Goal: Task Accomplishment & Management: Use online tool/utility

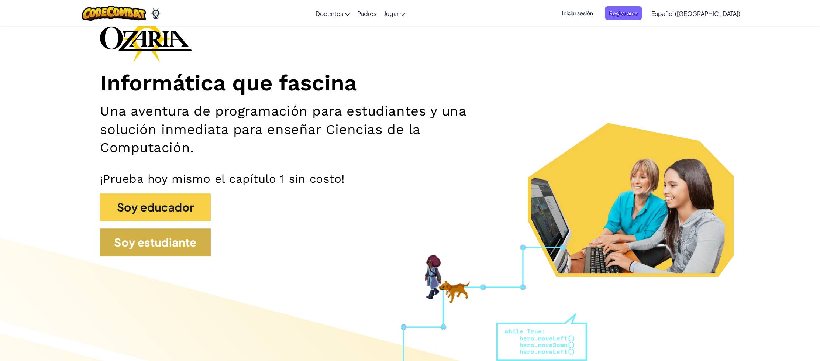
scroll to position [49, 0]
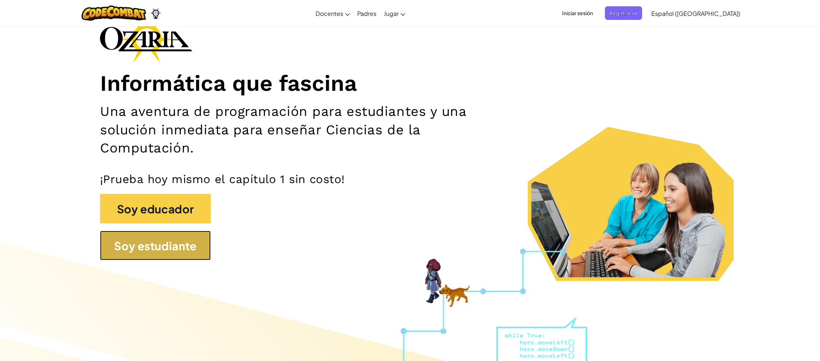
click at [176, 252] on button "Soy estudiante" at bounding box center [155, 246] width 111 height 30
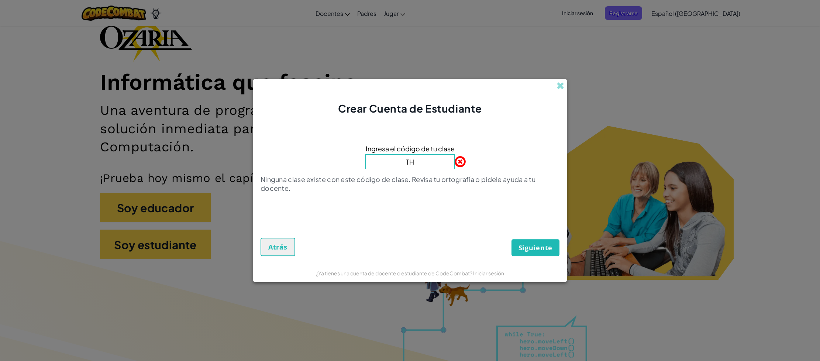
type input "T"
click at [393, 162] on input "thinClokDust" at bounding box center [409, 161] width 89 height 15
click at [544, 243] on font "Siguiente" at bounding box center [535, 247] width 34 height 9
click at [539, 248] on font "Siguiente" at bounding box center [535, 247] width 34 height 9
drag, startPoint x: 527, startPoint y: 244, endPoint x: 540, endPoint y: 247, distance: 14.0
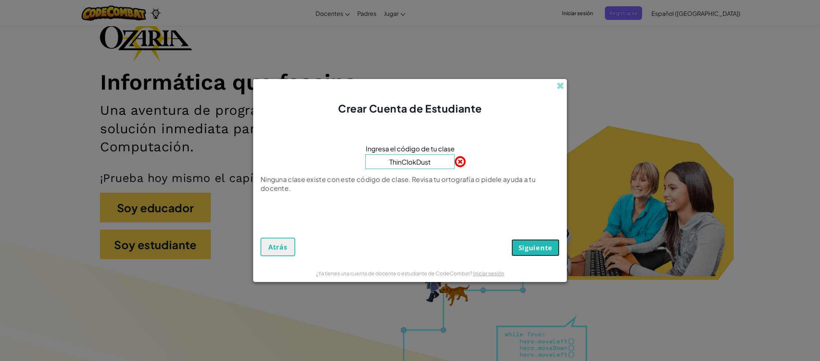
click at [527, 244] on font "Siguiente" at bounding box center [535, 247] width 34 height 9
click at [540, 247] on font "Siguiente" at bounding box center [535, 247] width 34 height 9
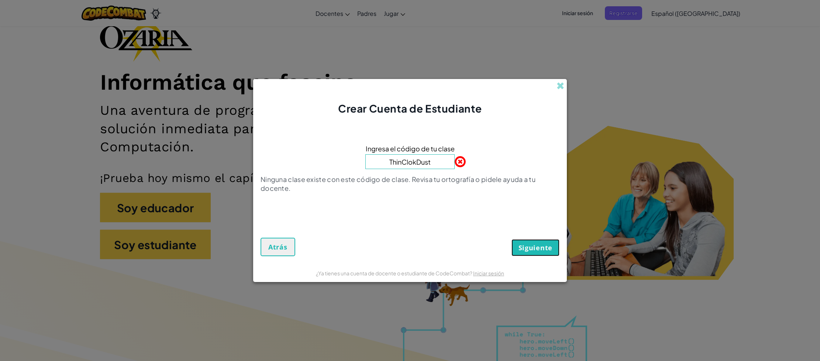
drag, startPoint x: 546, startPoint y: 243, endPoint x: 534, endPoint y: 250, distance: 14.9
click at [545, 244] on font "Siguiente" at bounding box center [535, 247] width 34 height 9
drag, startPoint x: 487, startPoint y: 232, endPoint x: 529, endPoint y: 220, distance: 43.9
click at [487, 232] on div "Siguiente Atrás" at bounding box center [410, 237] width 299 height 38
drag, startPoint x: 537, startPoint y: 249, endPoint x: 541, endPoint y: 251, distance: 4.2
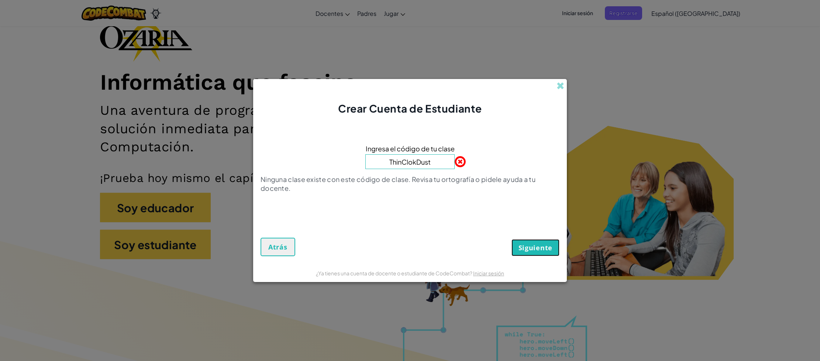
click at [537, 249] on font "Siguiente" at bounding box center [535, 247] width 34 height 9
drag, startPoint x: 572, startPoint y: 242, endPoint x: 556, endPoint y: 243, distance: 15.2
click at [558, 243] on div "Crear Cuenta de Estudiante Ingresa el código de tu clase ThinClokDust Ninguna c…" at bounding box center [410, 180] width 820 height 361
drag, startPoint x: 546, startPoint y: 243, endPoint x: 554, endPoint y: 259, distance: 17.8
click at [553, 259] on form "Ingresa el código de tu clase ThinClokDust Ninguna clase existe con este código…" at bounding box center [410, 190] width 314 height 148
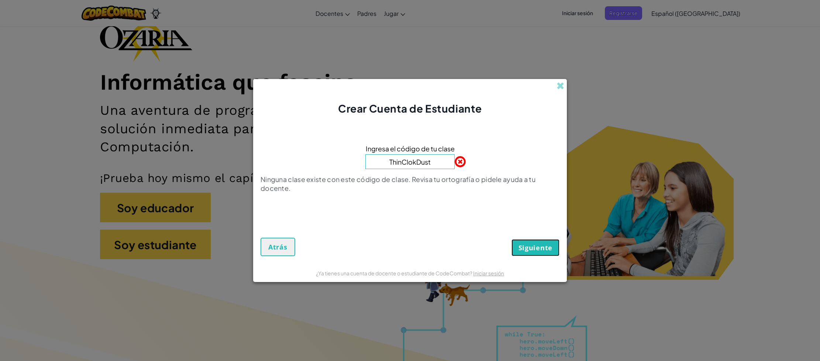
click at [529, 248] on font "Siguiente" at bounding box center [535, 247] width 34 height 9
drag, startPoint x: 490, startPoint y: 221, endPoint x: 452, endPoint y: 218, distance: 37.4
click at [487, 224] on div "Siguiente Atrás" at bounding box center [410, 237] width 299 height 38
click at [527, 247] on font "Siguiente" at bounding box center [535, 247] width 34 height 9
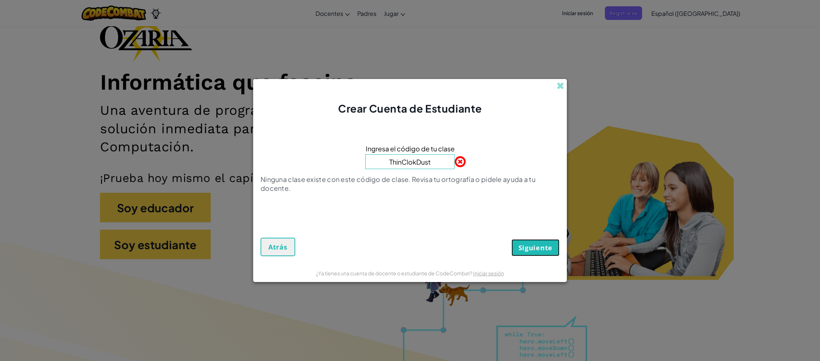
click at [527, 247] on font "Siguiente" at bounding box center [535, 247] width 34 height 9
click at [439, 161] on input "ThinClokDust" at bounding box center [409, 161] width 89 height 15
click at [444, 162] on input "ThinClokDust" at bounding box center [409, 161] width 89 height 15
click at [455, 164] on span at bounding box center [455, 161] width 0 height 15
click at [455, 161] on span at bounding box center [455, 161] width 0 height 15
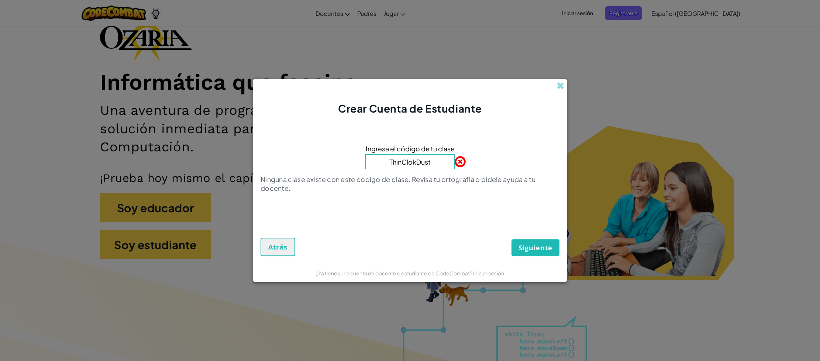
click at [423, 162] on input "ThinClokDust" at bounding box center [409, 161] width 89 height 15
click at [430, 162] on input "ThinClokDust" at bounding box center [409, 161] width 89 height 15
type input "ThinClokDu"
click at [543, 247] on font "Siguiente" at bounding box center [535, 247] width 34 height 9
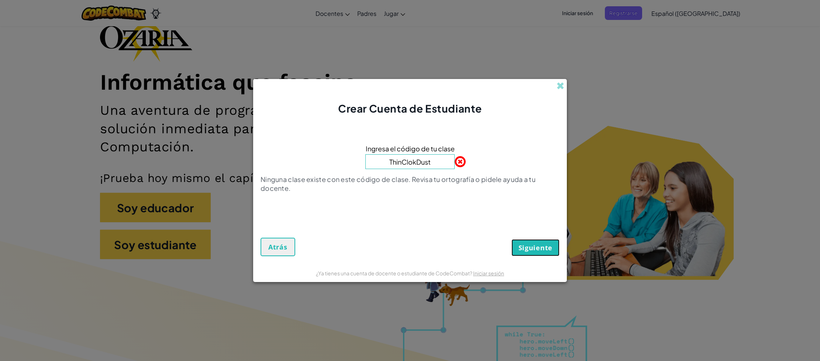
drag, startPoint x: 543, startPoint y: 247, endPoint x: 543, endPoint y: 252, distance: 5.5
click at [543, 247] on font "Siguiente" at bounding box center [535, 247] width 34 height 9
drag, startPoint x: 543, startPoint y: 252, endPoint x: 548, endPoint y: 257, distance: 7.1
click at [543, 258] on form "Ingresa el código de tu clase ThinClokDust Ninguna clase existe con este código…" at bounding box center [410, 190] width 314 height 148
click at [550, 248] on button "Siguiente" at bounding box center [535, 247] width 48 height 17
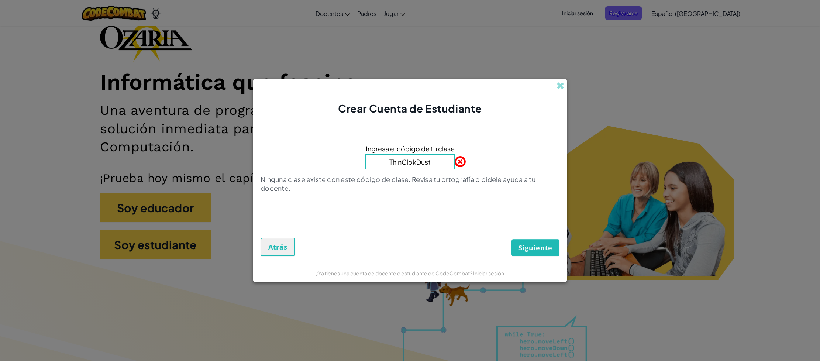
click at [455, 162] on span at bounding box center [455, 161] width 0 height 15
drag, startPoint x: 435, startPoint y: 160, endPoint x: 361, endPoint y: 166, distance: 74.8
click at [359, 166] on div "Ingresa el código de tu clase ThinClokDust Ninguna clase existe con este código…" at bounding box center [410, 170] width 299 height 94
type input "ThinClokD"
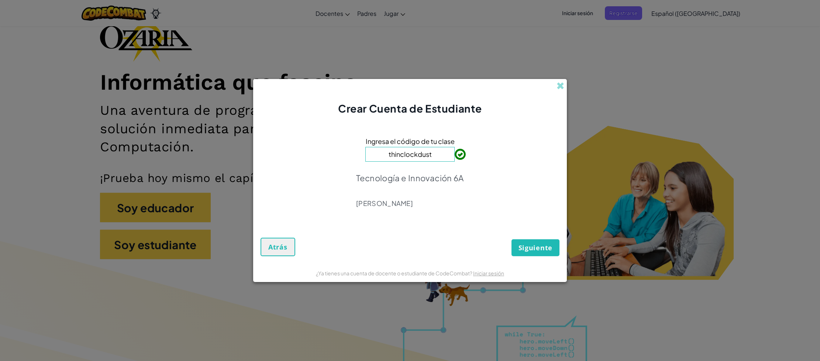
type input "thinclockdust"
click at [535, 244] on font "Siguiente" at bounding box center [535, 247] width 34 height 9
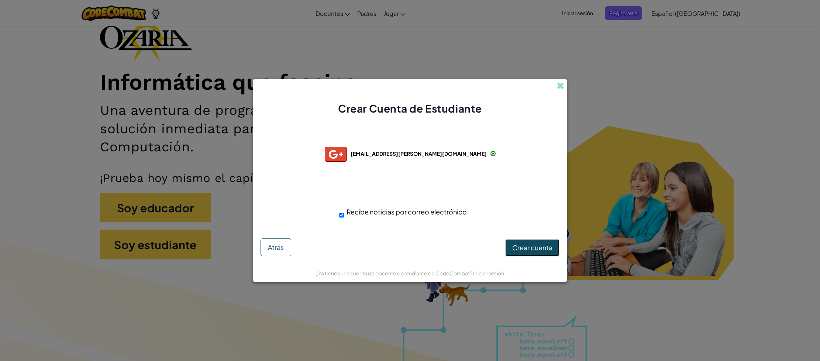
click at [534, 247] on font "Crear cuenta" at bounding box center [532, 247] width 40 height 8
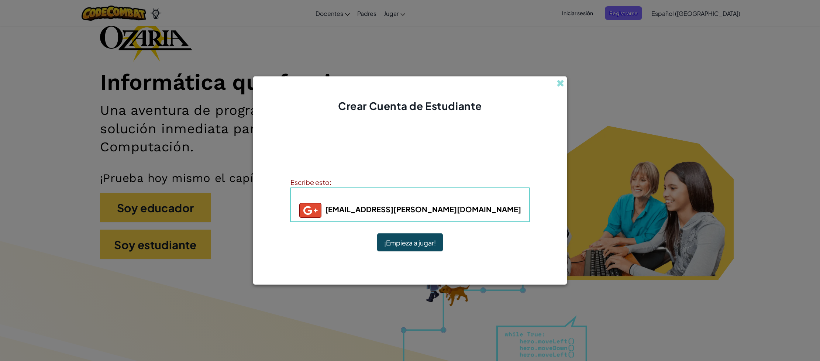
click at [383, 241] on button "¡Empieza a jugar!" at bounding box center [410, 242] width 66 height 18
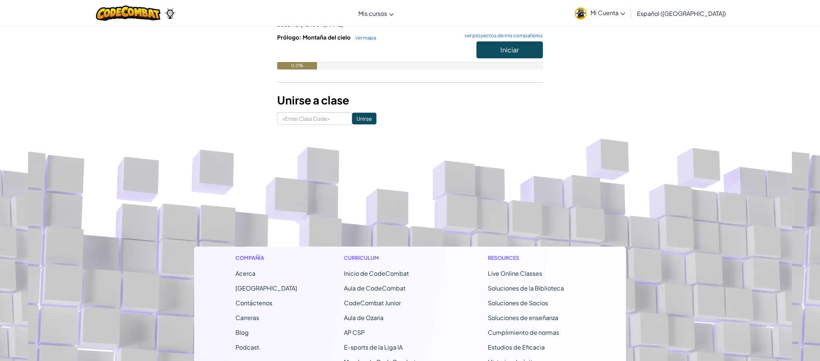
scroll to position [138, 0]
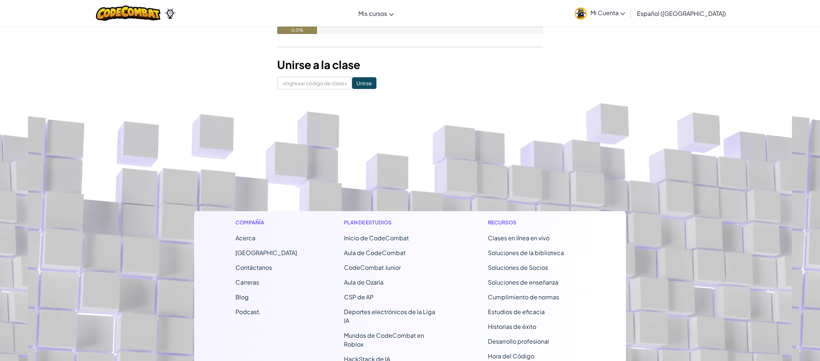
click at [605, 15] on link "Mi Cuenta" at bounding box center [600, 12] width 58 height 23
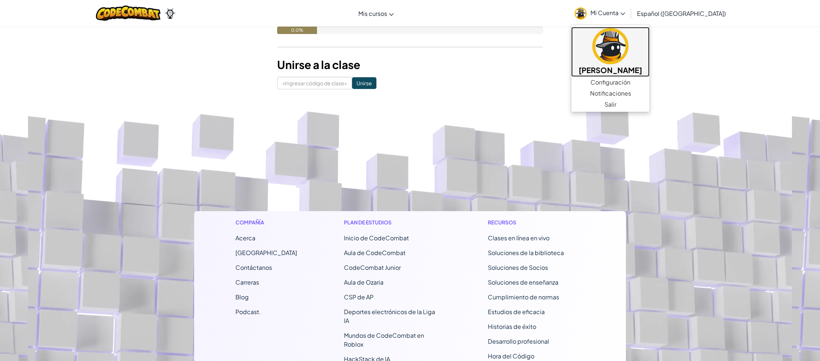
click at [624, 68] on font "[PERSON_NAME]" at bounding box center [610, 69] width 63 height 9
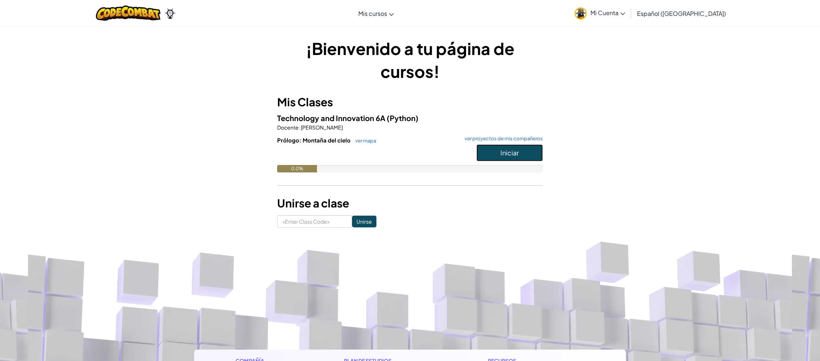
click at [507, 153] on span "Iniciar" at bounding box center [509, 152] width 18 height 8
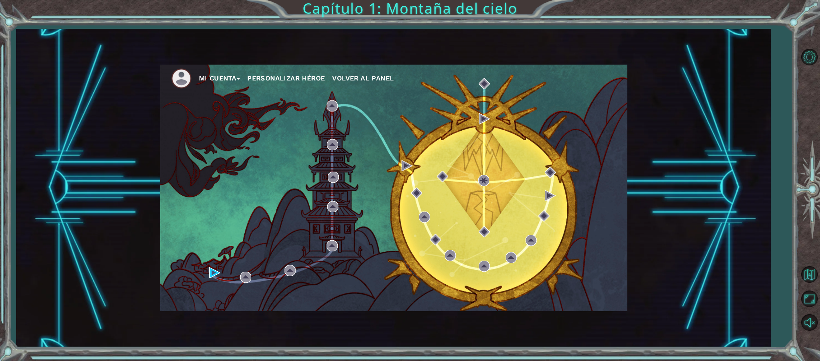
click at [277, 77] on font "Personalizar héroe" at bounding box center [285, 78] width 77 height 8
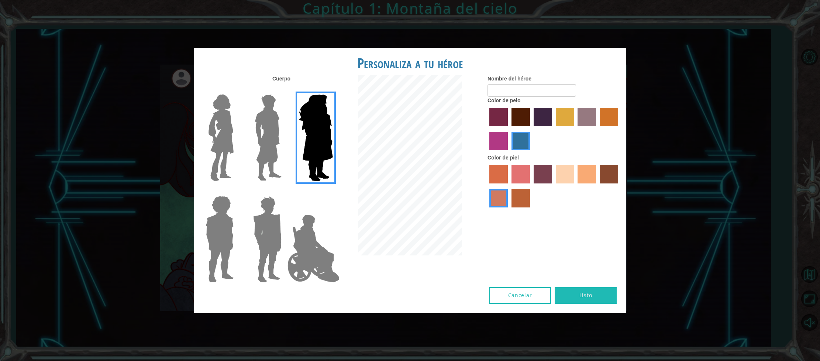
click at [223, 128] on img at bounding box center [221, 138] width 31 height 92
click at [237, 90] on input "Héroe Connie" at bounding box center [237, 90] width 0 height 0
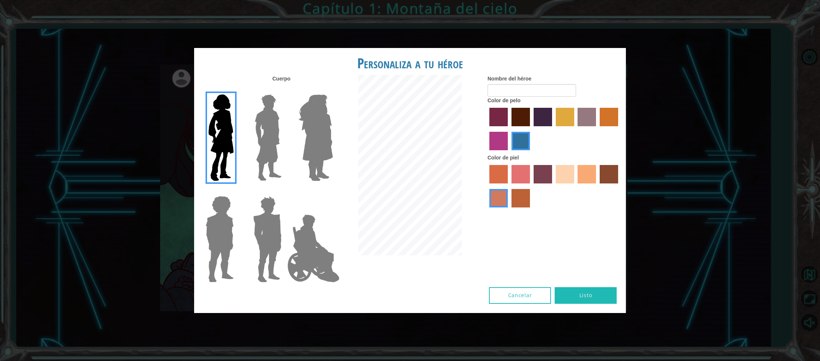
click at [610, 175] on label "color de piel karma" at bounding box center [609, 174] width 18 height 18
click at [597, 186] on input "color de piel karma" at bounding box center [597, 186] width 0 height 0
click at [494, 175] on label "color de piel de sorbus" at bounding box center [498, 174] width 18 height 18
click at [487, 186] on input "color de piel de sorbus" at bounding box center [487, 186] width 0 height 0
click at [516, 203] on label "color de piel de árbol de humo" at bounding box center [520, 198] width 18 height 18
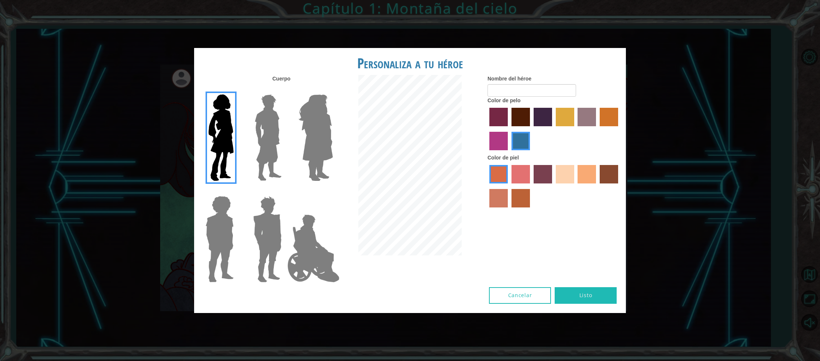
click at [509, 210] on input "color de piel de árbol de humo" at bounding box center [509, 210] width 0 height 0
click at [501, 200] on label "color de piel arena ardiente" at bounding box center [498, 198] width 18 height 18
click at [619, 186] on input "color de piel arena ardiente" at bounding box center [619, 186] width 0 height 0
click at [565, 172] on label "color de piel de playa de arena" at bounding box center [565, 174] width 18 height 18
click at [553, 186] on input "color de piel de playa de arena" at bounding box center [553, 186] width 0 height 0
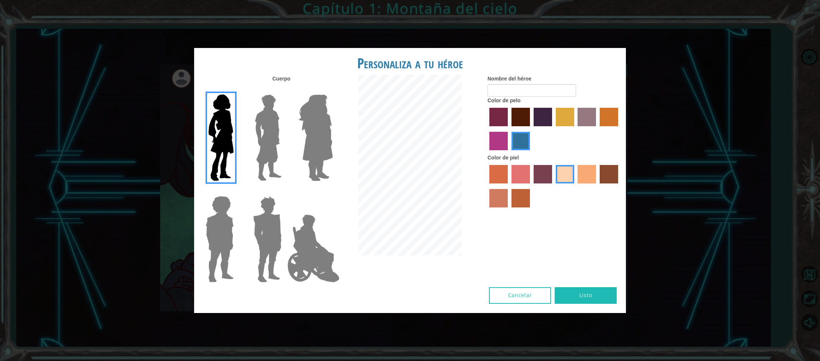
click at [501, 193] on label "color de piel arena ardiente" at bounding box center [498, 198] width 18 height 18
click at [619, 186] on input "color de piel arena ardiente" at bounding box center [619, 186] width 0 height 0
click at [502, 142] on label "color de cabello violeta rojo medio" at bounding box center [498, 141] width 18 height 18
click at [619, 129] on input "color de cabello violeta rojo medio" at bounding box center [619, 129] width 0 height 0
click at [496, 116] on label "color de pelo pimentón" at bounding box center [498, 117] width 18 height 18
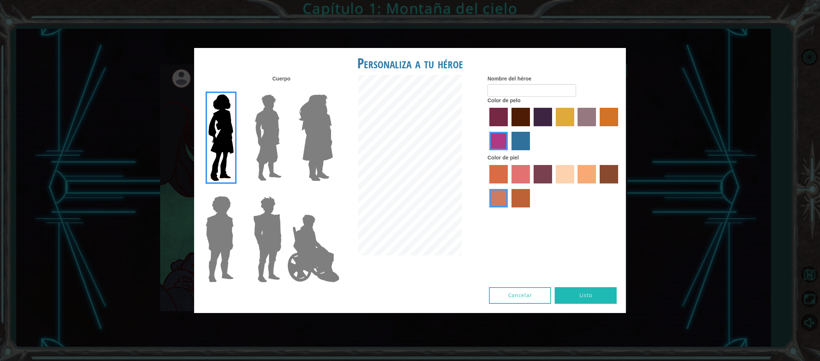
click at [487, 129] on input "color de pelo pimentón" at bounding box center [487, 129] width 0 height 0
click at [514, 116] on label "color de pelo granate" at bounding box center [520, 117] width 18 height 18
click at [509, 129] on input "color de pelo granate" at bounding box center [509, 129] width 0 height 0
click at [519, 132] on label "color de cabello lachmara" at bounding box center [520, 141] width 18 height 18
click at [509, 153] on input "color de cabello lachmara" at bounding box center [509, 153] width 0 height 0
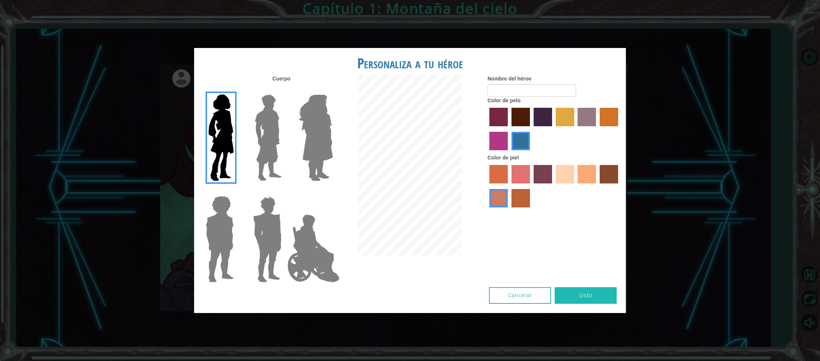
click at [207, 220] on img at bounding box center [220, 239] width 34 height 92
click at [237, 191] on input "Héroe Steven" at bounding box center [237, 191] width 0 height 0
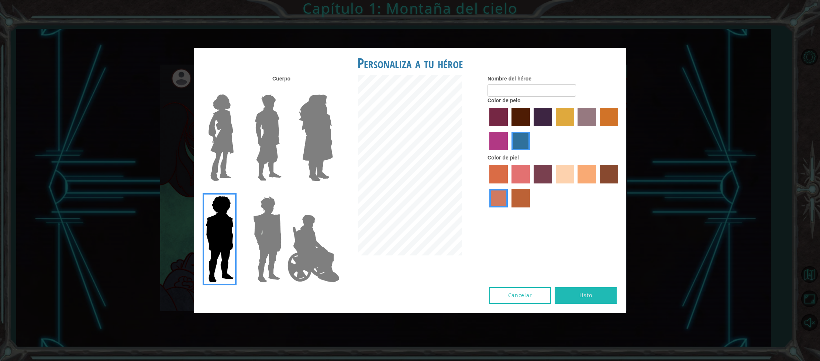
click at [256, 228] on img at bounding box center [267, 239] width 34 height 92
click at [284, 191] on input "Granate héroe" at bounding box center [284, 191] width 0 height 0
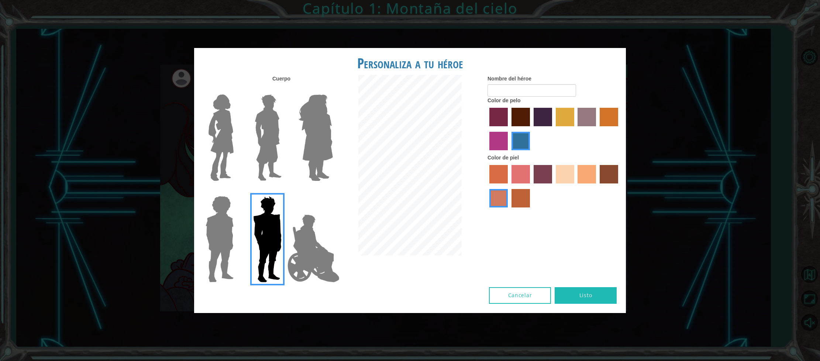
click at [315, 246] on img at bounding box center [313, 248] width 58 height 74
click at [332, 191] on input "Héroe Jamie" at bounding box center [332, 191] width 0 height 0
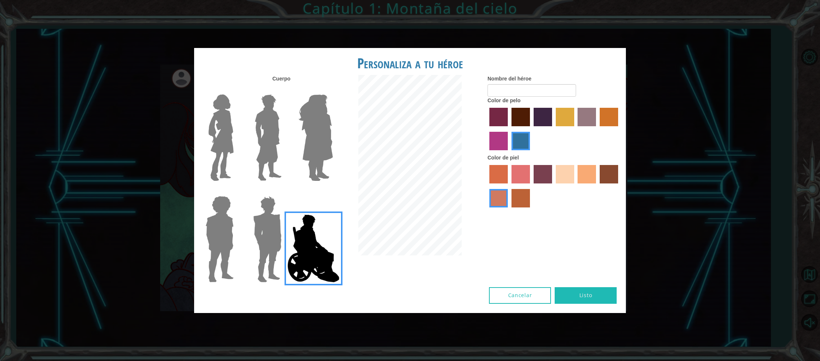
click at [323, 140] on img at bounding box center [316, 138] width 40 height 92
click at [332, 90] on input "Amatista heroica" at bounding box center [332, 90] width 0 height 0
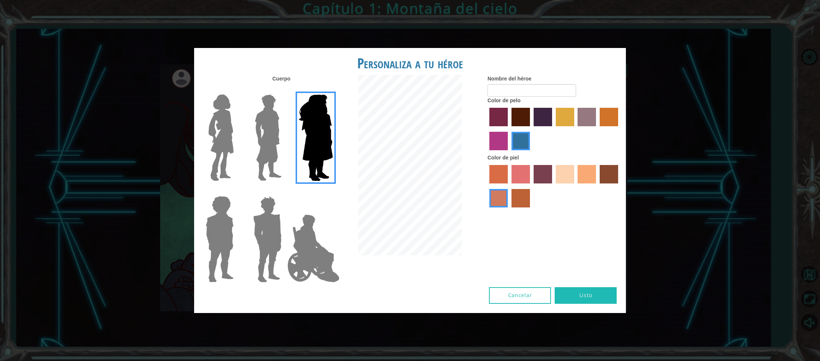
click at [272, 134] on img at bounding box center [268, 138] width 33 height 92
click at [284, 90] on input "El héroe Lars" at bounding box center [284, 90] width 0 height 0
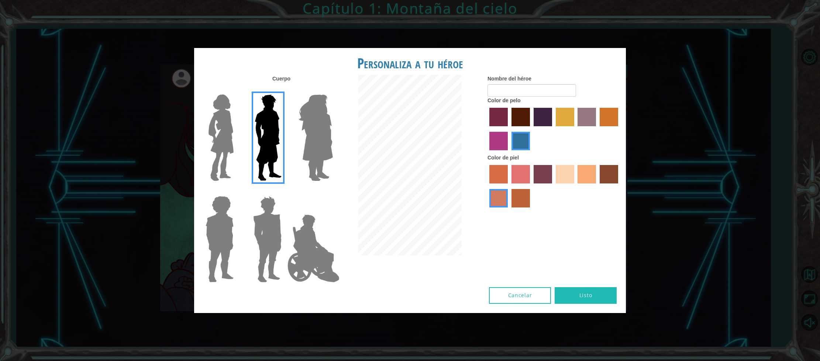
click at [238, 124] on div at bounding box center [218, 134] width 48 height 101
click at [225, 130] on img at bounding box center [221, 138] width 31 height 92
click at [237, 90] on input "Héroe Connie" at bounding box center [237, 90] width 0 height 0
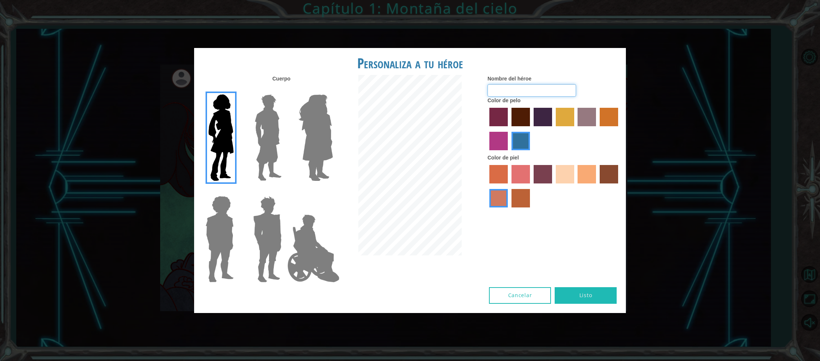
click at [504, 88] on input "Nombre del héroe" at bounding box center [531, 90] width 89 height 13
type input "p"
type input "sky"
click at [588, 289] on button "Listo" at bounding box center [586, 295] width 62 height 17
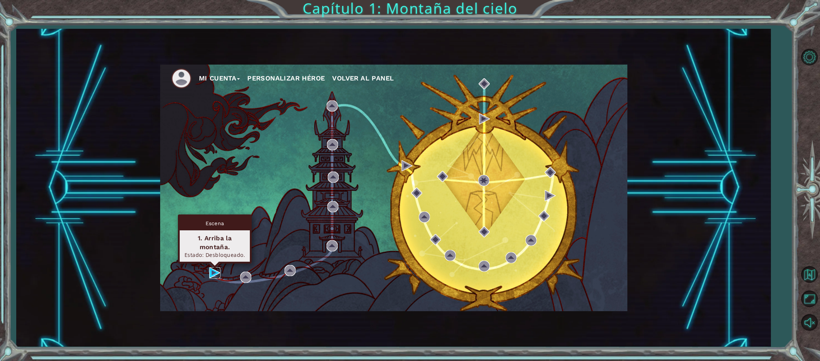
click at [215, 272] on img at bounding box center [214, 272] width 11 height 11
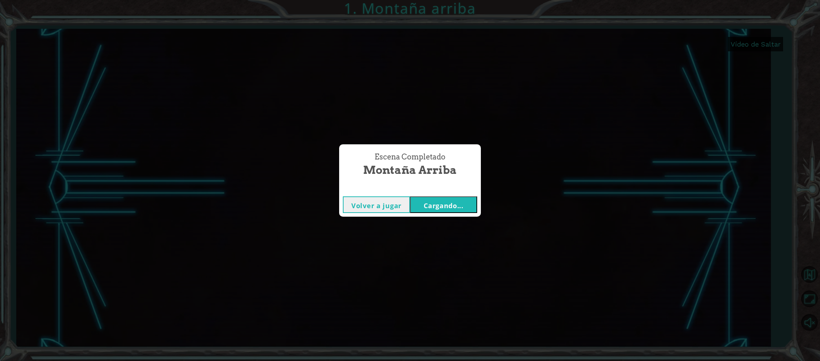
click at [434, 206] on font "Cargando..." at bounding box center [444, 205] width 40 height 9
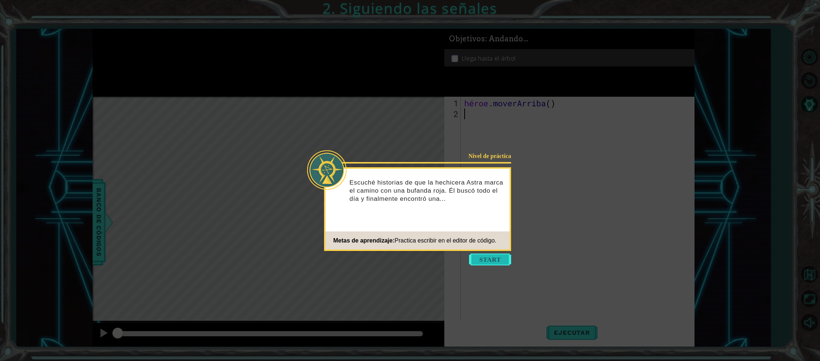
click at [504, 255] on button "Comenzar" at bounding box center [490, 259] width 42 height 12
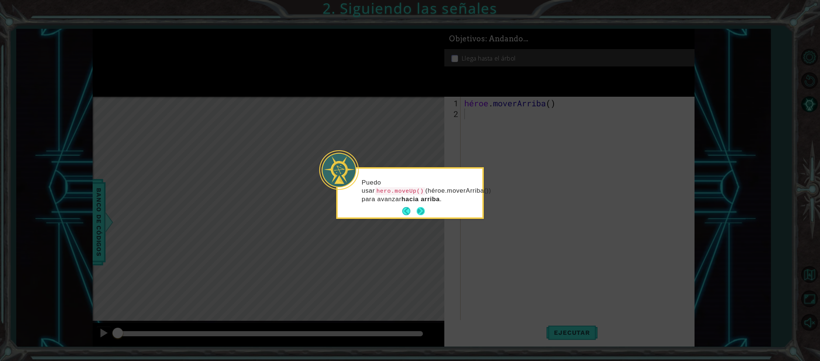
click at [417, 211] on button "Próximo" at bounding box center [421, 211] width 8 height 8
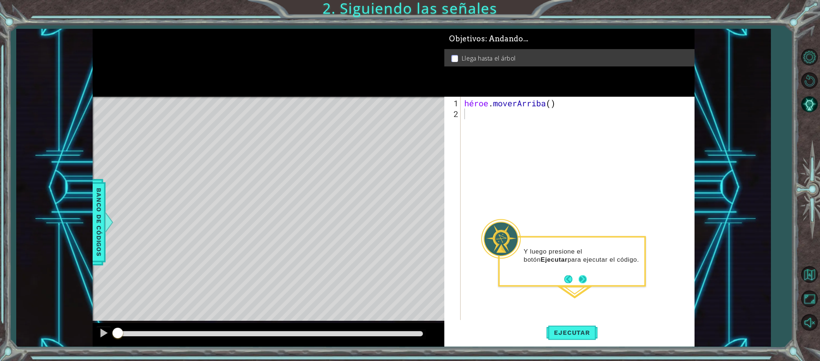
click at [584, 275] on button "Próximo" at bounding box center [583, 279] width 8 height 8
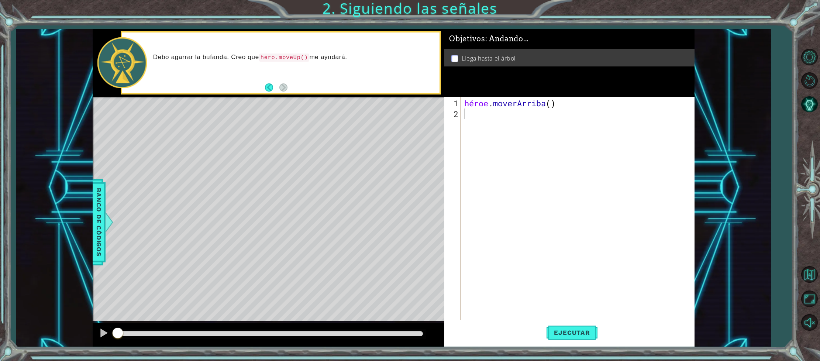
drag, startPoint x: 263, startPoint y: 55, endPoint x: 313, endPoint y: 60, distance: 50.0
click at [300, 60] on code "hero.moveUp()" at bounding box center [284, 58] width 51 height 8
drag, startPoint x: 310, startPoint y: 55, endPoint x: 261, endPoint y: 53, distance: 49.1
click at [265, 54] on code "hero.moveUp()" at bounding box center [284, 58] width 51 height 8
drag, startPoint x: 259, startPoint y: 56, endPoint x: 264, endPoint y: 55, distance: 4.5
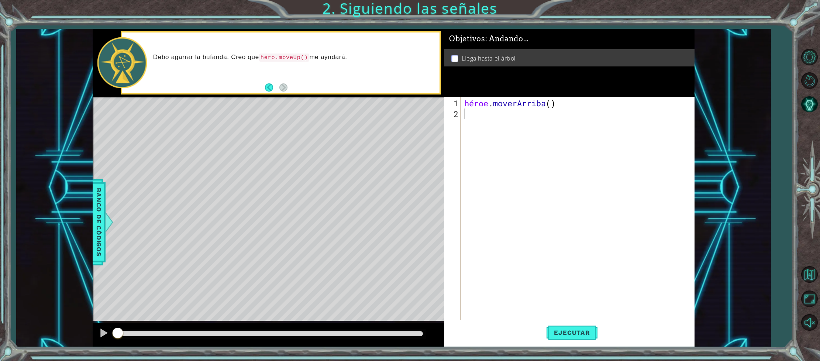
click at [259, 56] on font "Debo agarrar la bufanda. Creo que" at bounding box center [206, 57] width 106 height 7
drag, startPoint x: 264, startPoint y: 55, endPoint x: 270, endPoint y: 55, distance: 6.3
click at [270, 55] on code "hero.moveUp()" at bounding box center [284, 58] width 51 height 8
drag, startPoint x: 270, startPoint y: 55, endPoint x: 549, endPoint y: 186, distance: 308.7
click at [270, 55] on code "hero.moveUp()" at bounding box center [284, 58] width 51 height 8
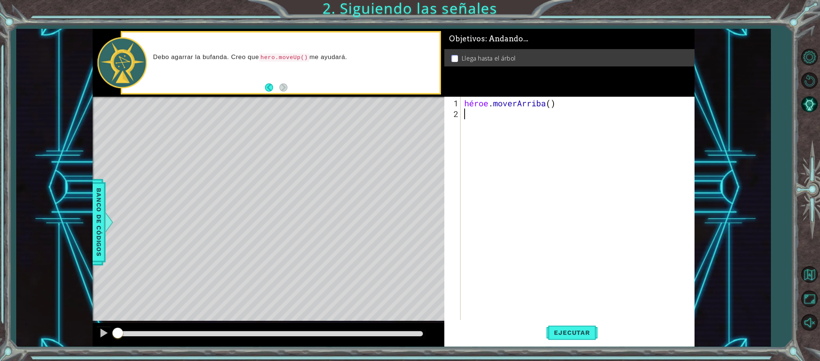
click at [468, 117] on div "héroe . moverArriba ( )" at bounding box center [579, 221] width 233 height 246
click at [463, 102] on div "héroe . moverArriba ( )" at bounding box center [579, 221] width 233 height 246
click at [465, 104] on div "héroe . moverArriba ( )" at bounding box center [579, 221] width 233 height 246
drag, startPoint x: 577, startPoint y: 104, endPoint x: 686, endPoint y: 142, distance: 114.9
click at [686, 142] on div "héroe . moverArriba ( )" at bounding box center [579, 221] width 233 height 246
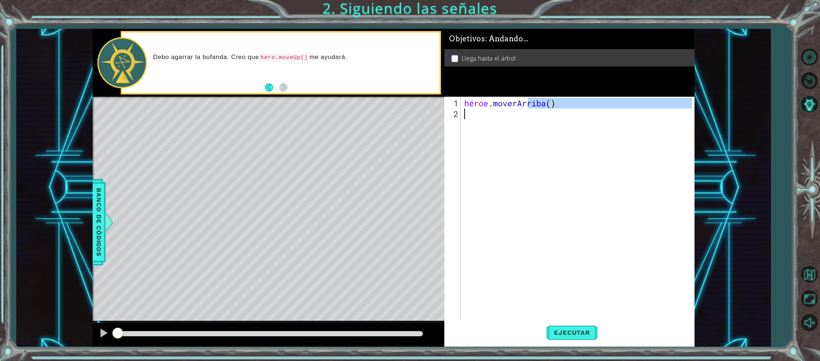
type textarea "hero.moveUp()"
click at [586, 127] on div "héroe . moverArriba ( )" at bounding box center [577, 209] width 229 height 225
drag, startPoint x: 583, startPoint y: 104, endPoint x: 569, endPoint y: 103, distance: 13.3
click at [563, 104] on div "héroe . moverArriba ( )" at bounding box center [579, 221] width 233 height 246
click at [576, 106] on div "héroe . moverArriba ( )" at bounding box center [579, 221] width 233 height 246
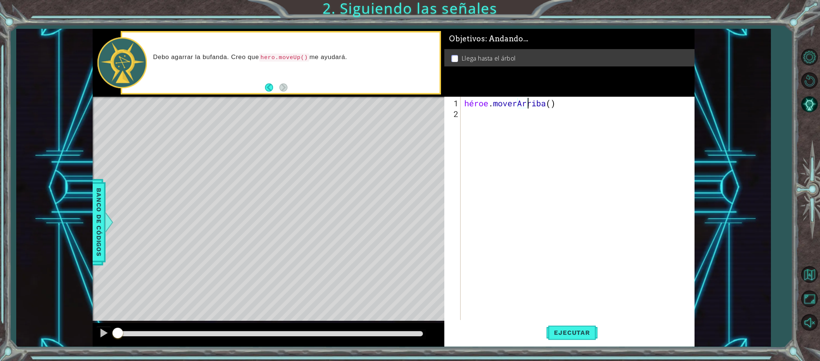
click at [577, 104] on div "héroe . moverArriba ( )" at bounding box center [579, 221] width 233 height 246
click at [579, 104] on div "héroe . moverArriba ( )" at bounding box center [579, 221] width 233 height 246
click at [551, 103] on div "héroe . moverArriba ( )" at bounding box center [579, 221] width 233 height 246
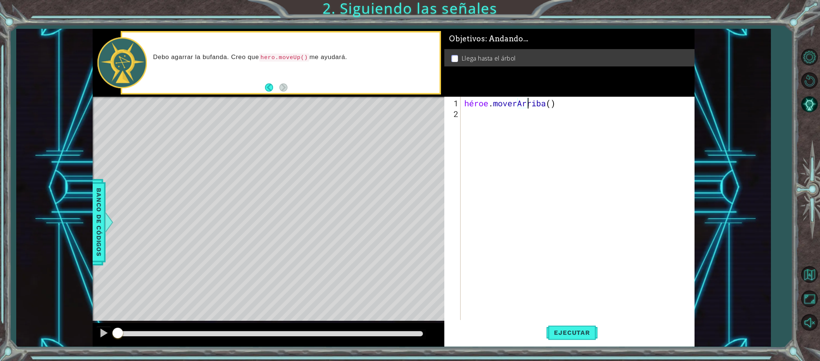
click at [558, 104] on div "héroe . moverArriba ( )" at bounding box center [579, 221] width 233 height 246
drag, startPoint x: 579, startPoint y: 105, endPoint x: 484, endPoint y: 114, distance: 95.3
click at [484, 114] on div "héroe . moverArriba ( )" at bounding box center [579, 221] width 233 height 246
drag, startPoint x: 529, startPoint y: 103, endPoint x: 489, endPoint y: 114, distance: 41.6
click at [459, 98] on div "hero.moveUp() 1 2 héroe . moverArriba ( ) הההההההההההההההההההההההההההההההה הההה…" at bounding box center [568, 209] width 248 height 225
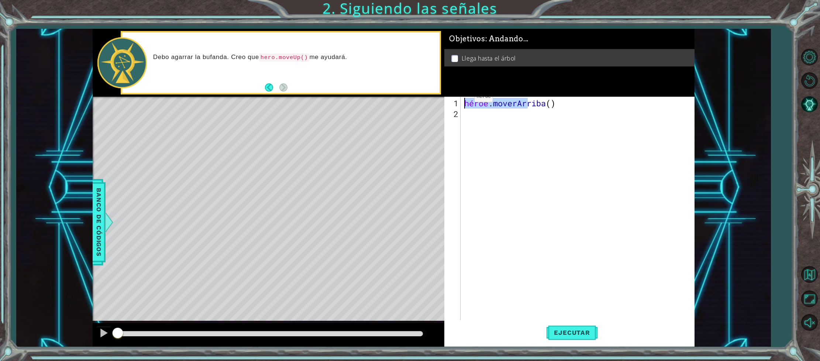
type textarea "hero.moveUp()"
drag, startPoint x: 530, startPoint y: 132, endPoint x: 538, endPoint y: 126, distance: 10.0
click at [530, 132] on div "héroe . moverArriba ( )" at bounding box center [579, 221] width 233 height 246
drag, startPoint x: 577, startPoint y: 103, endPoint x: 501, endPoint y: 104, distance: 75.3
click at [501, 104] on div "héroe . moverArriba ( )" at bounding box center [579, 221] width 233 height 246
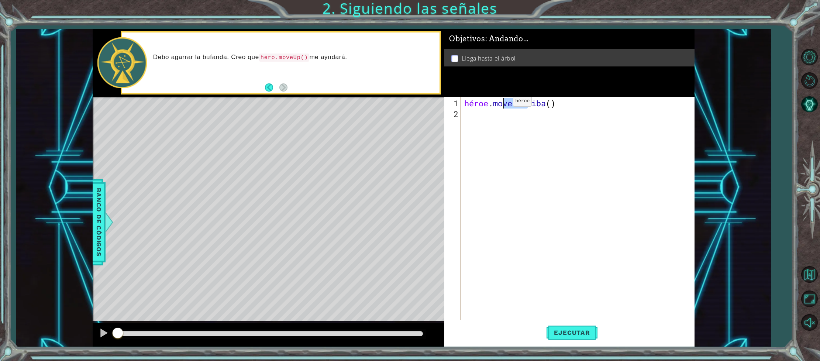
type textarea "hero.moveUp()"
drag, startPoint x: 531, startPoint y: 134, endPoint x: 542, endPoint y: 118, distance: 19.4
click at [538, 126] on div "héroe . moverArriba ( )" at bounding box center [579, 221] width 233 height 246
drag, startPoint x: 576, startPoint y: 103, endPoint x: 553, endPoint y: 104, distance: 23.6
click at [552, 104] on div "héroe . moverArriba ( )" at bounding box center [579, 221] width 233 height 246
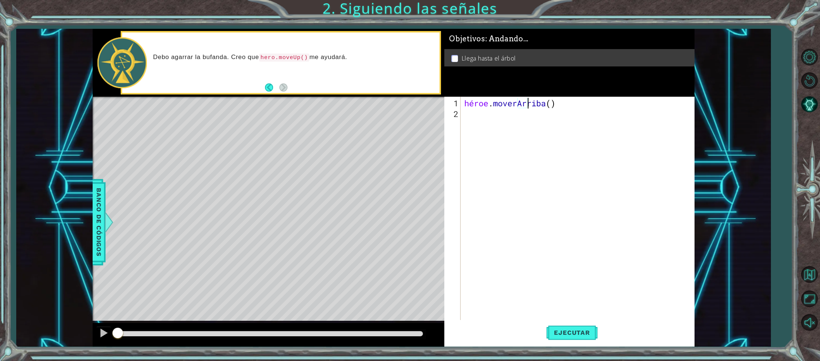
type textarea "hero.moveUp()"
drag, startPoint x: 560, startPoint y: 103, endPoint x: 526, endPoint y: 103, distance: 34.7
click at [526, 103] on div "héroe . moverArriba ( )" at bounding box center [579, 221] width 233 height 246
drag, startPoint x: 558, startPoint y: 104, endPoint x: 487, endPoint y: 111, distance: 70.9
click at [508, 104] on div "héroe . moverArriba ( )" at bounding box center [579, 221] width 233 height 246
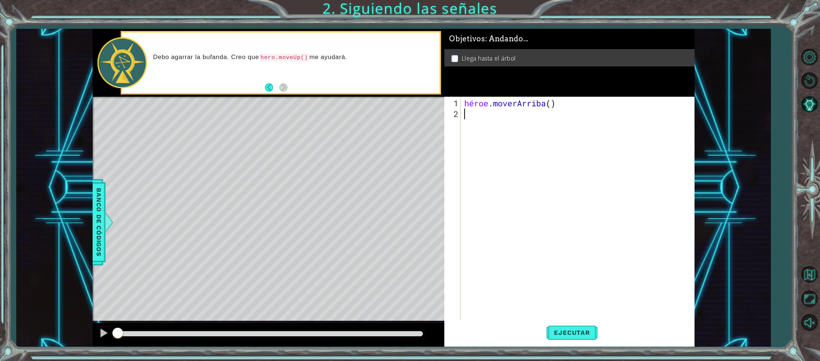
click at [466, 113] on div "héroe . moverArriba ( )" at bounding box center [579, 221] width 233 height 246
type textarea "heroe"
click at [501, 122] on div "héroe .mov e Arriba Toca enter" at bounding box center [528, 132] width 139 height 27
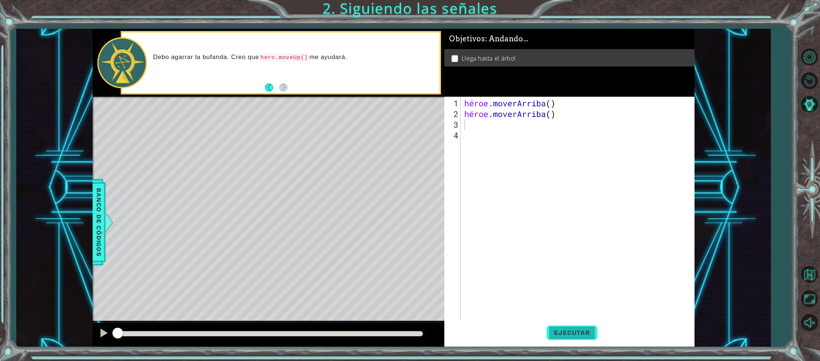
click at [576, 333] on font "Ejecutar" at bounding box center [572, 332] width 36 height 7
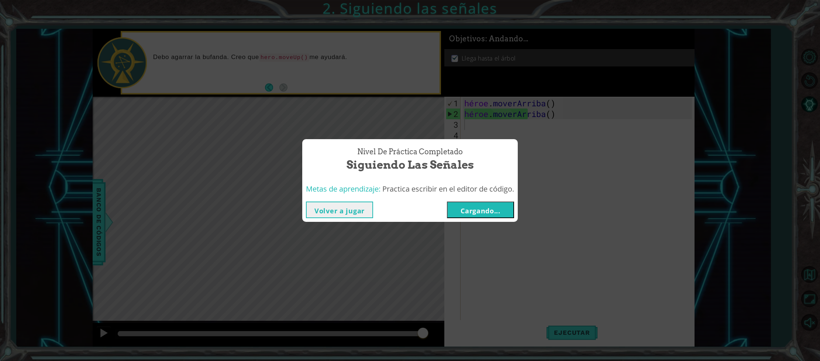
click at [487, 204] on button "Cargando..." at bounding box center [480, 209] width 67 height 17
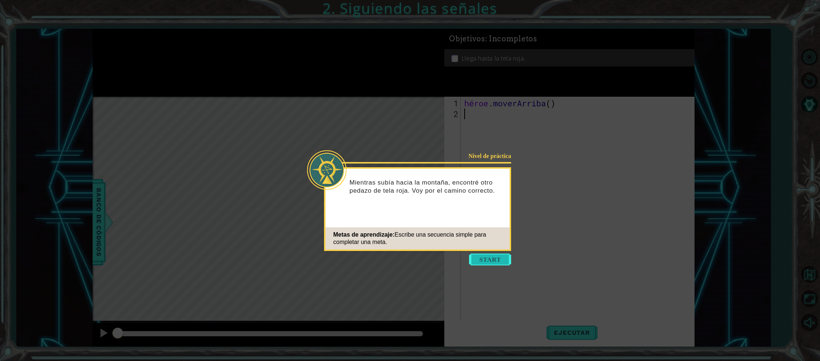
click at [490, 262] on button "Comenzar" at bounding box center [490, 259] width 42 height 12
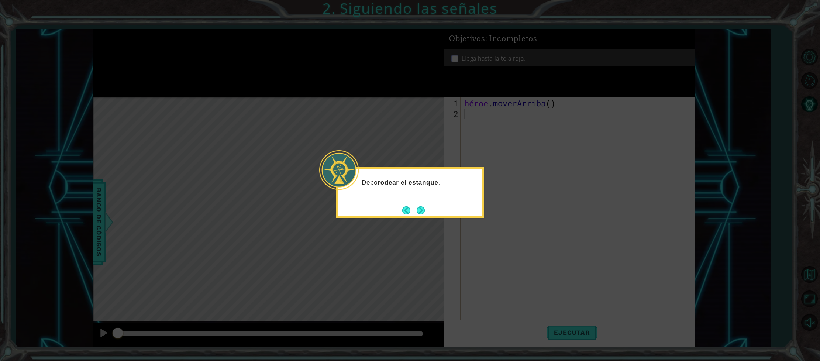
click at [420, 201] on div "Debo rodear el estanque ." at bounding box center [410, 192] width 148 height 51
click at [418, 207] on button "Próximo" at bounding box center [421, 210] width 8 height 8
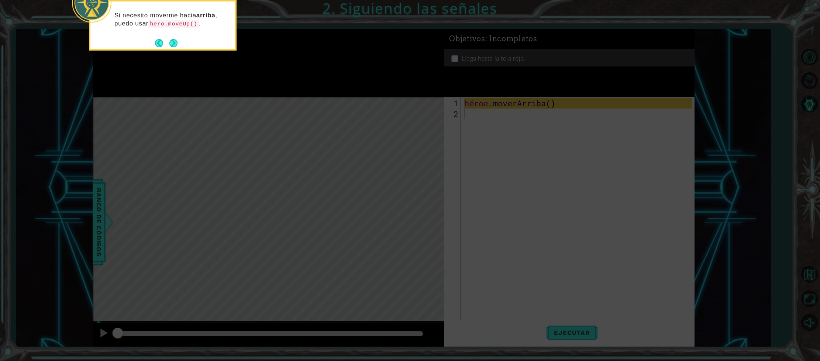
click at [178, 39] on button "Próximo" at bounding box center [173, 43] width 8 height 8
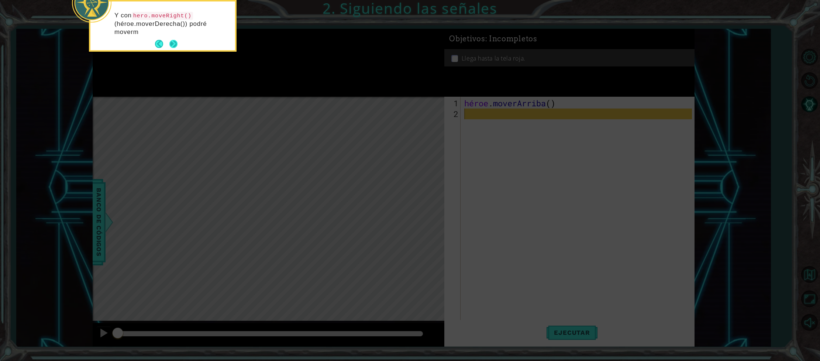
click at [175, 44] on button "Próximo" at bounding box center [174, 44] width 10 height 10
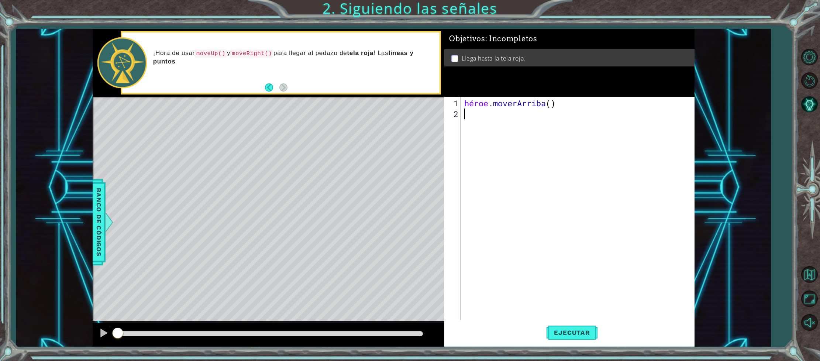
click at [466, 113] on div "héroe . moverArriba ( )" at bounding box center [579, 221] width 233 height 246
type textarea "h"
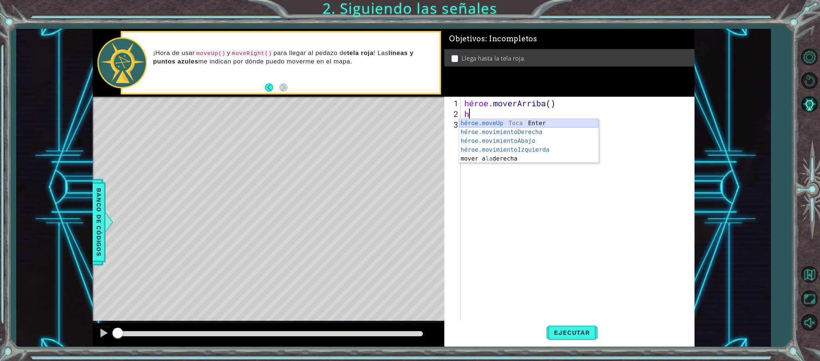
click at [503, 121] on div "héroe.moveUp Toca Enter héroe.movimientoDerecha ​ Toca Enter héroe.movimientoAb…" at bounding box center [528, 150] width 139 height 62
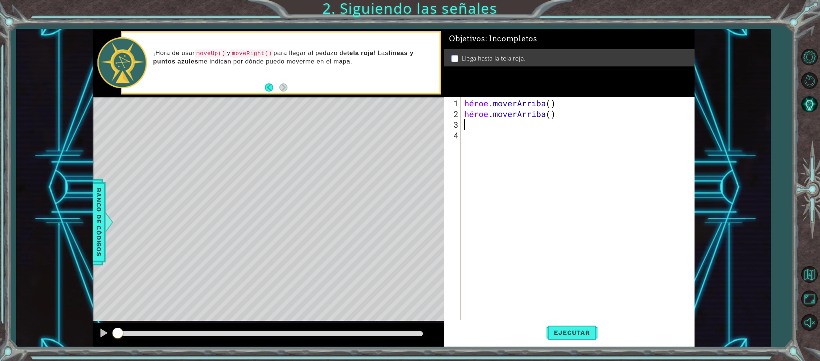
click at [469, 125] on div "héroe . moverArriba ( ) héroe . moverArriba ( )" at bounding box center [579, 221] width 233 height 246
type textarea "h"
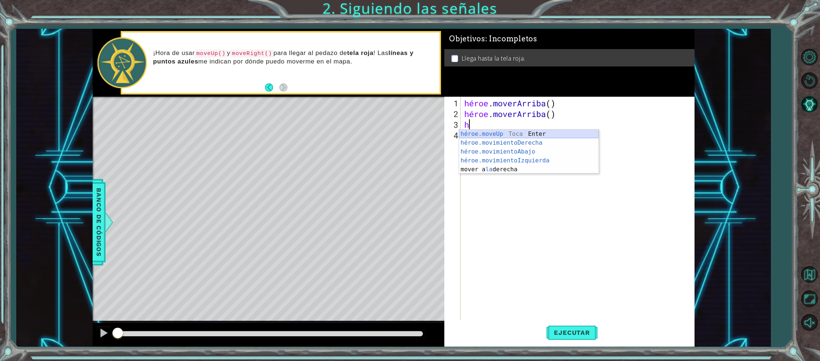
click at [473, 133] on div "héroe.moveUp Toca Enter héroe.movimientoDerecha ​ Toca Enter héroe.movimientoAb…" at bounding box center [528, 161] width 139 height 62
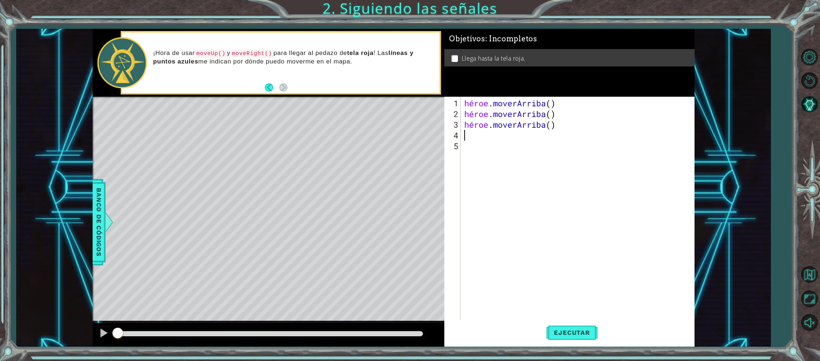
type textarea "h"
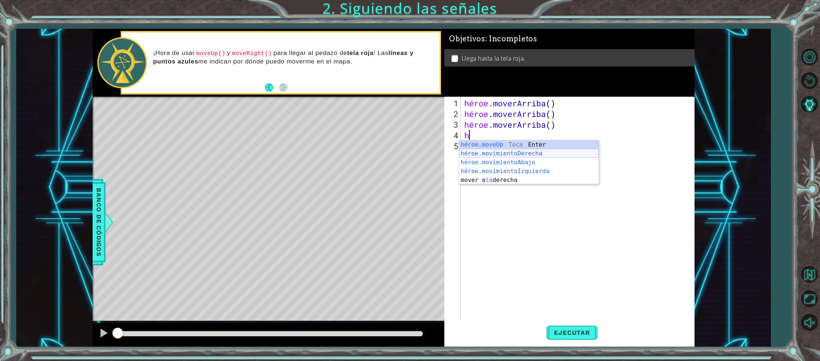
click at [502, 152] on div "héroe.moveUp Toca Enter héroe.movimientoDerecha ​ Toca Enter héroe.movimientoAb…" at bounding box center [528, 171] width 139 height 62
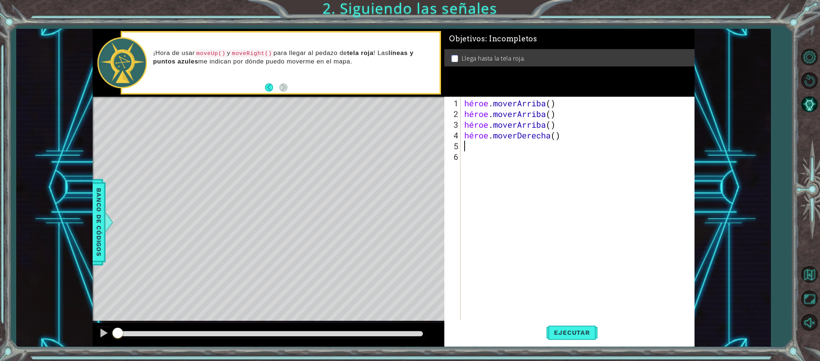
type textarea "h"
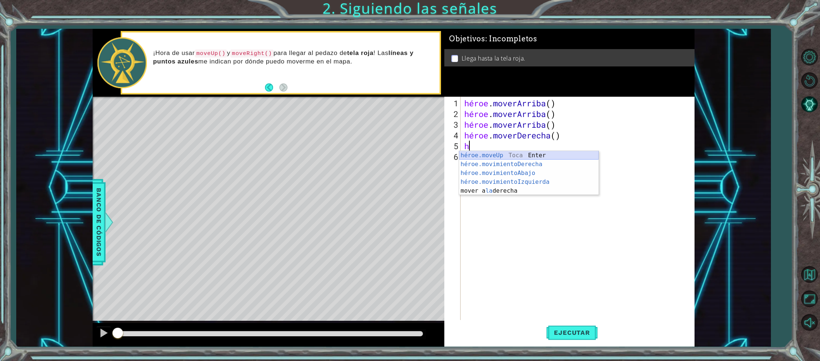
click at [476, 152] on div "héroe.moveUp Toca Enter héroe.movimientoDerecha ​ Toca Enter héroe.movimientoAb…" at bounding box center [528, 182] width 139 height 62
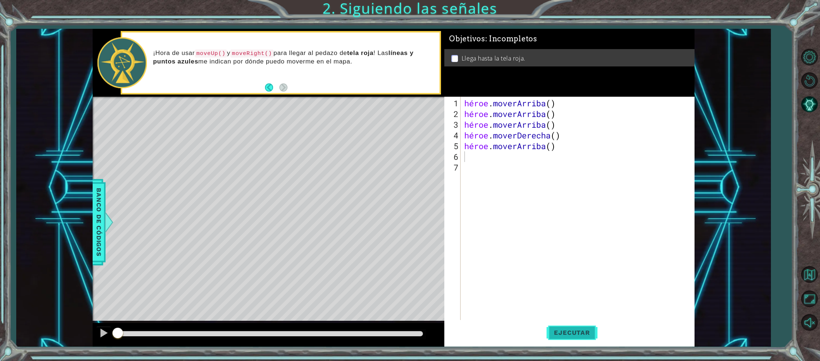
click at [558, 332] on font "Ejecutar" at bounding box center [572, 332] width 36 height 7
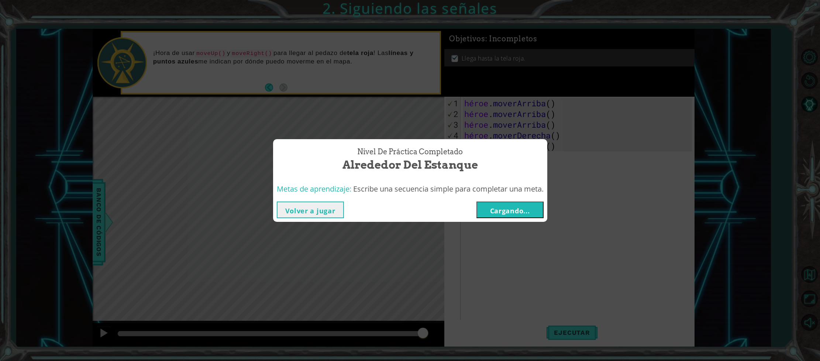
click at [486, 215] on button "Cargando..." at bounding box center [509, 209] width 67 height 17
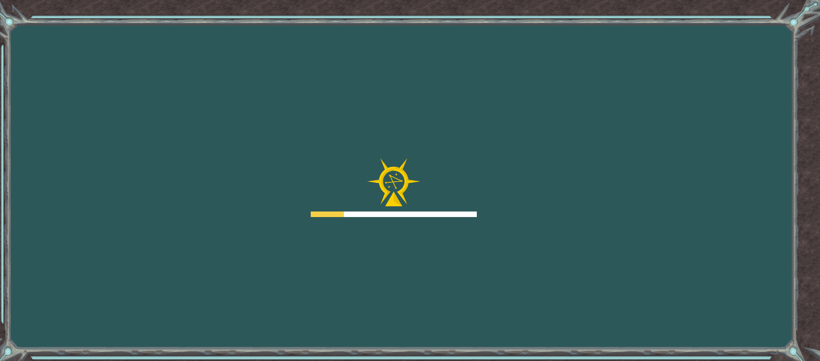
click at [487, 215] on div "Objetivos Error al cargar el servidor Deberás unirte a un curso para jugar a es…" at bounding box center [410, 180] width 820 height 361
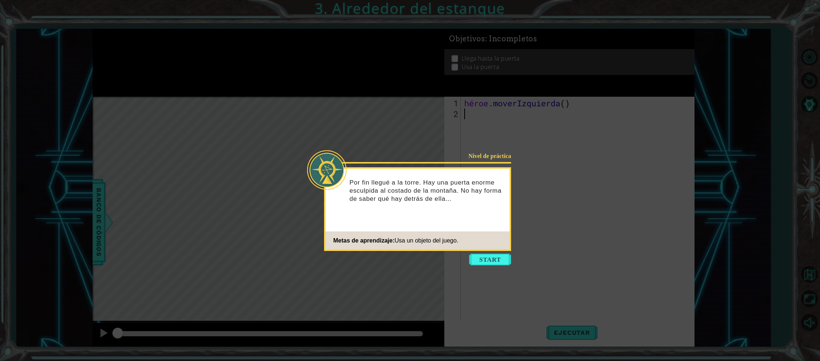
click at [489, 266] on icon at bounding box center [410, 180] width 820 height 361
click at [492, 256] on button "Comenzar" at bounding box center [490, 259] width 42 height 12
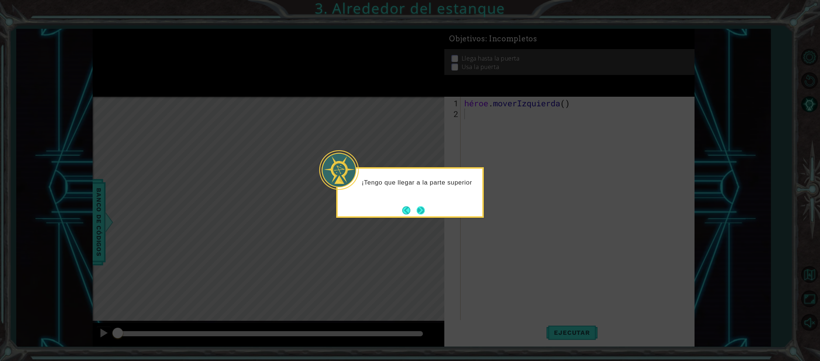
click at [418, 209] on button "Próximo" at bounding box center [420, 210] width 8 height 8
click at [418, 206] on footer at bounding box center [413, 211] width 23 height 11
click at [423, 211] on button "Próximo" at bounding box center [421, 211] width 8 height 8
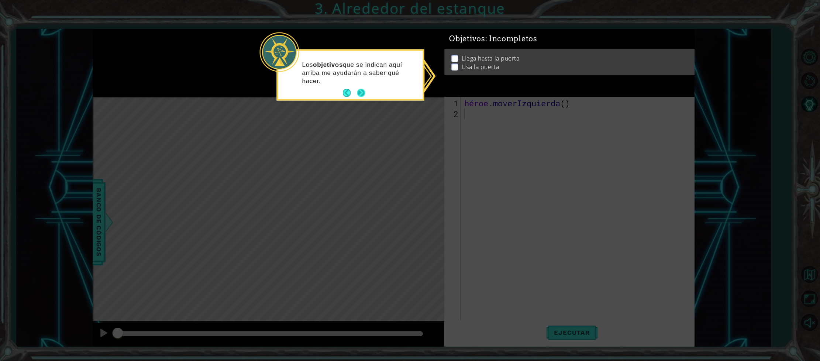
click at [365, 92] on button "Próximo" at bounding box center [361, 93] width 8 height 8
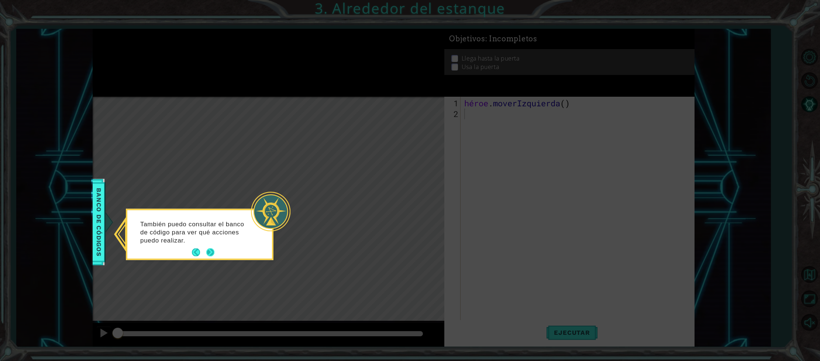
click at [207, 249] on button "Próximo" at bounding box center [210, 252] width 8 height 8
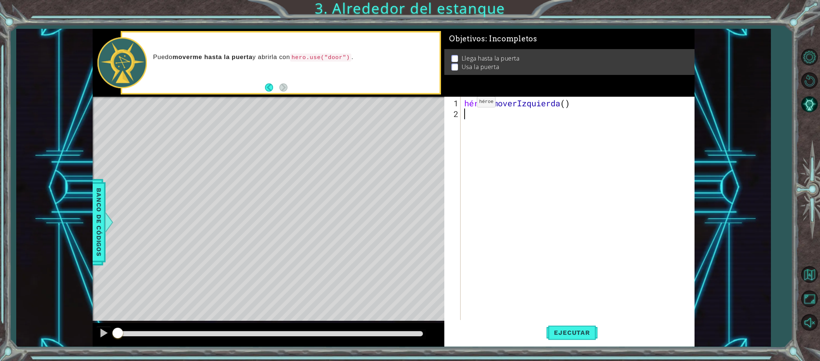
type textarea "h"
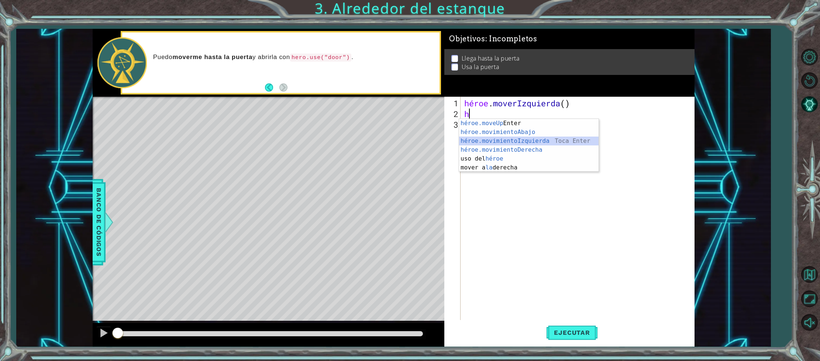
click at [515, 139] on div "héroe.moveUp Toca Enter héroe.movimientoAbajo ​ Toca Enter héroe.movimientoIzqu…" at bounding box center [528, 154] width 139 height 71
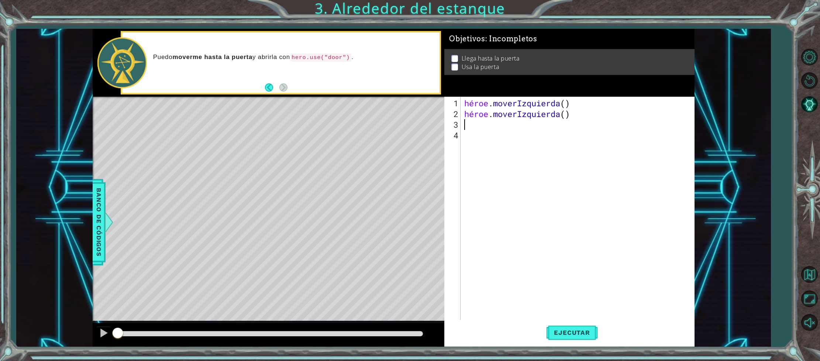
type textarea "h"
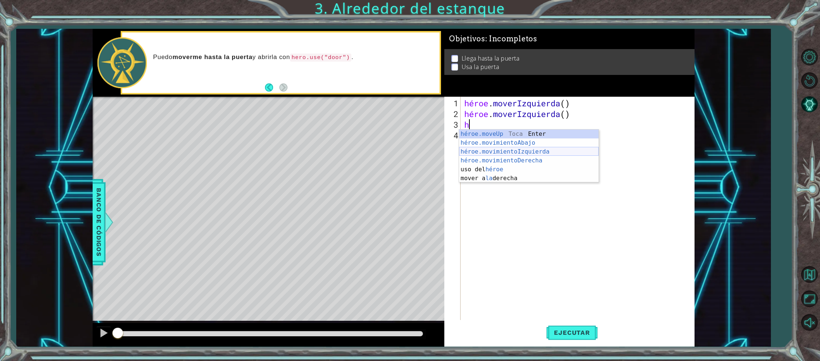
click at [499, 150] on div "héroe.moveUp Toca Enter héroe.movimientoAbajo ​ Toca Enter héroe.movimientoIzqu…" at bounding box center [528, 165] width 139 height 71
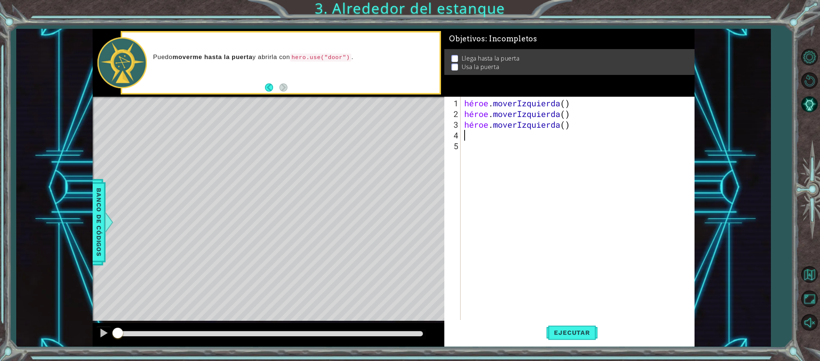
type textarea "h"
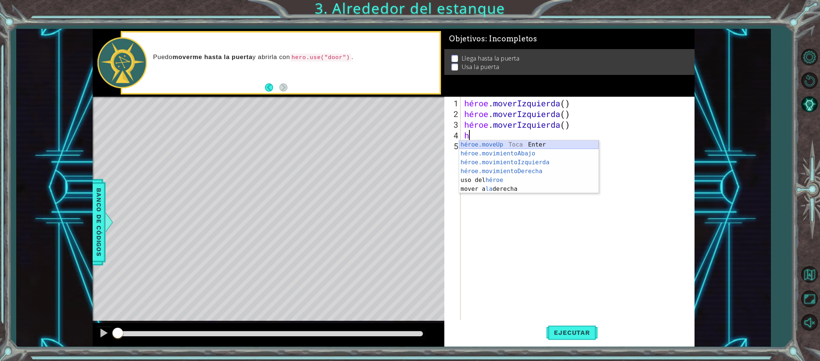
click at [485, 143] on div "héroe.moveUp Toca Enter héroe.movimientoAbajo ​ Toca Enter héroe.movimientoIzqu…" at bounding box center [528, 175] width 139 height 71
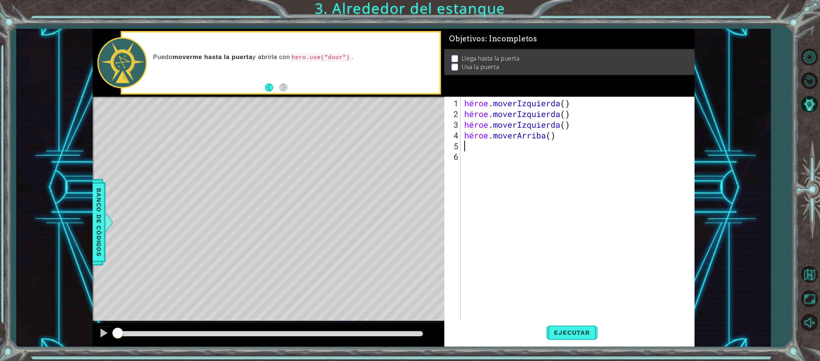
type textarea "h"
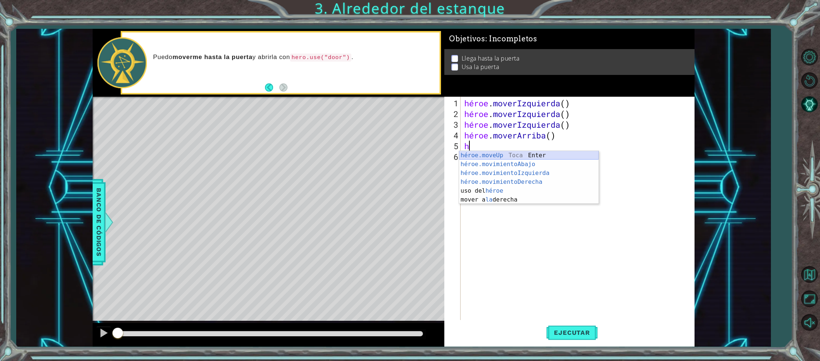
click at [479, 153] on div "héroe.moveUp Toca Enter héroe.movimientoAbajo ​ Toca Enter héroe.movimientoIzqu…" at bounding box center [528, 186] width 139 height 71
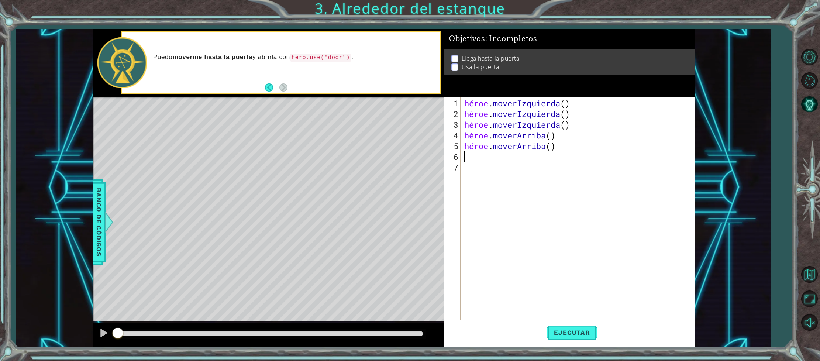
type textarea "h"
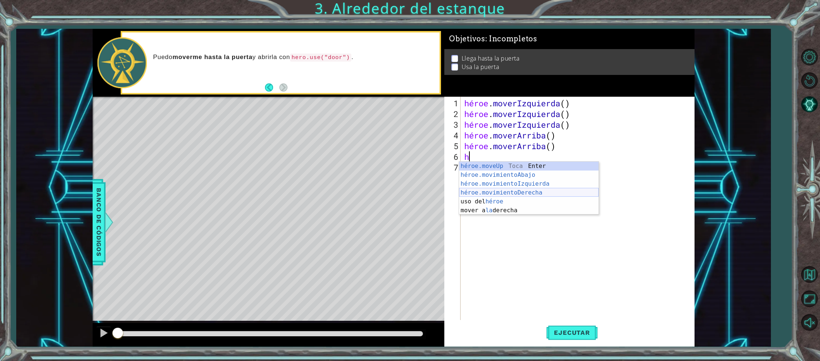
click at [510, 189] on div "héroe.moveUp Toca Enter héroe.movimientoAbajo ​ Toca Enter héroe.movimientoIzqu…" at bounding box center [528, 197] width 139 height 71
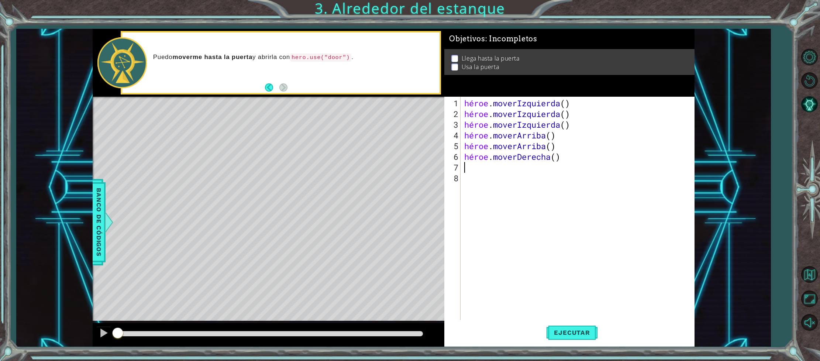
type textarea "h"
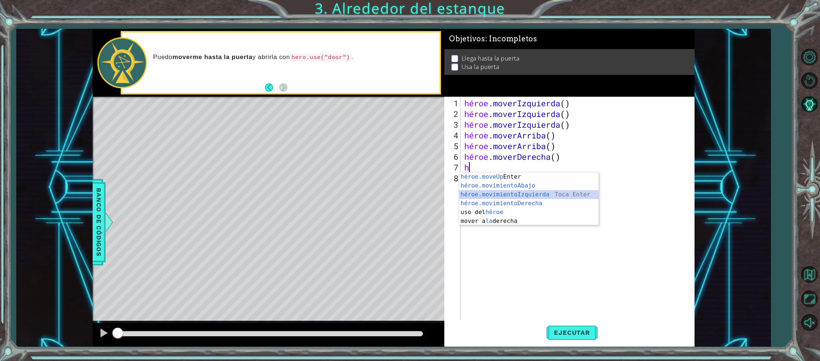
click at [498, 196] on div "héroe.moveUp Toca Enter héroe.movimientoAbajo ​ Toca Enter héroe.movimientoIzqu…" at bounding box center [528, 207] width 139 height 71
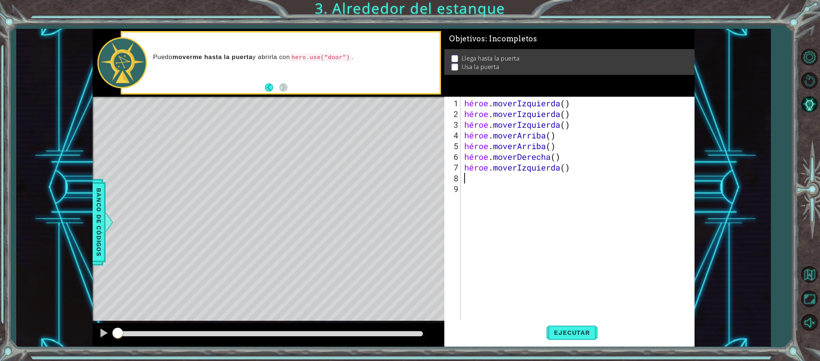
type textarea "n"
click at [570, 330] on font "Ejecutar" at bounding box center [572, 332] width 36 height 7
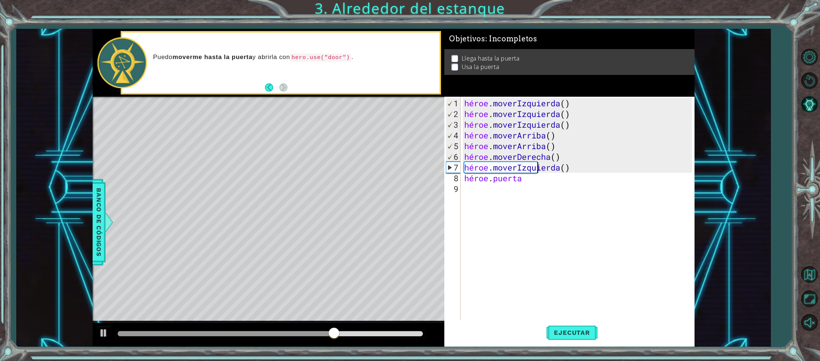
click at [570, 167] on div "héroe . moverIzquierda ( ) héroe . moverIzquierda ( ) héroe . moverIzquierda ( …" at bounding box center [579, 221] width 233 height 246
click at [538, 169] on div "héroe . moverIzquierda ( ) héroe . moverIzquierda ( ) héroe . moverIzquierda ( …" at bounding box center [579, 221] width 233 height 246
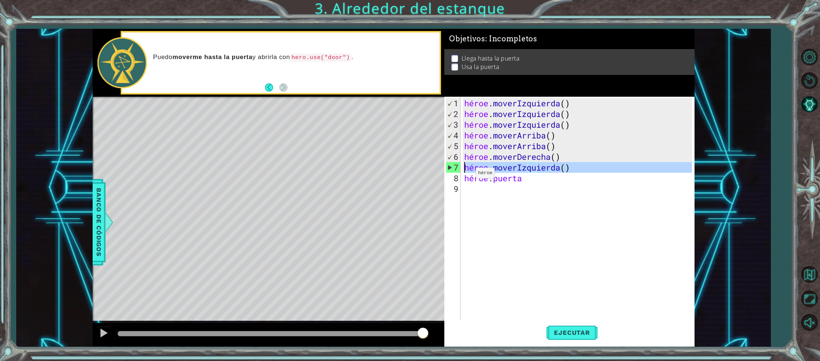
click at [451, 168] on div "7" at bounding box center [453, 167] width 14 height 11
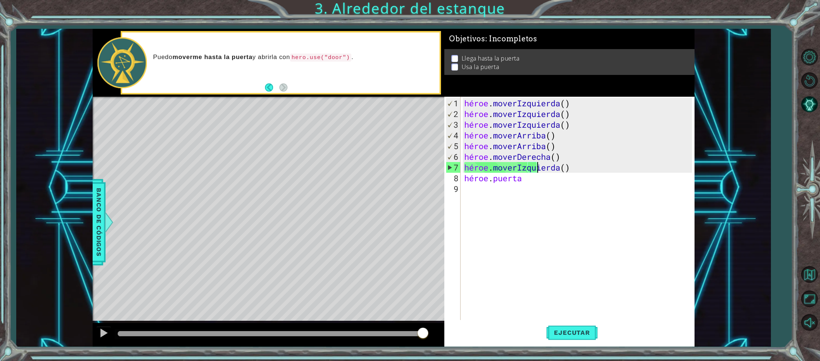
click at [575, 166] on div "héroe . moverIzquierda ( ) héroe . moverIzquierda ( ) héroe . moverIzquierda ( …" at bounding box center [579, 221] width 233 height 246
click at [572, 168] on div "héroe . moverIzquierda ( ) héroe . moverIzquierda ( ) héroe . moverIzquierda ( …" at bounding box center [579, 221] width 233 height 246
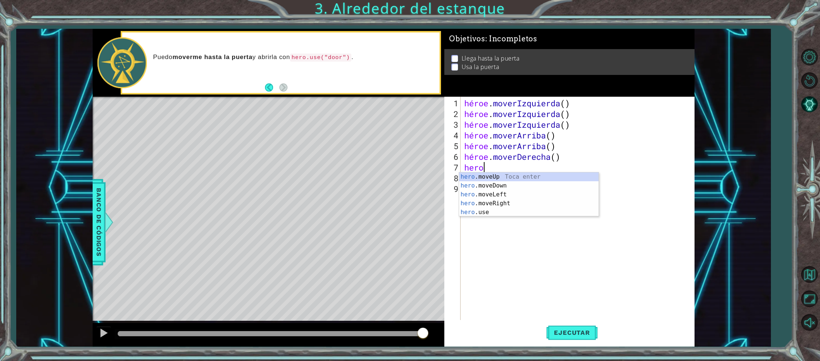
scroll to position [0, 0]
type textarea "h"
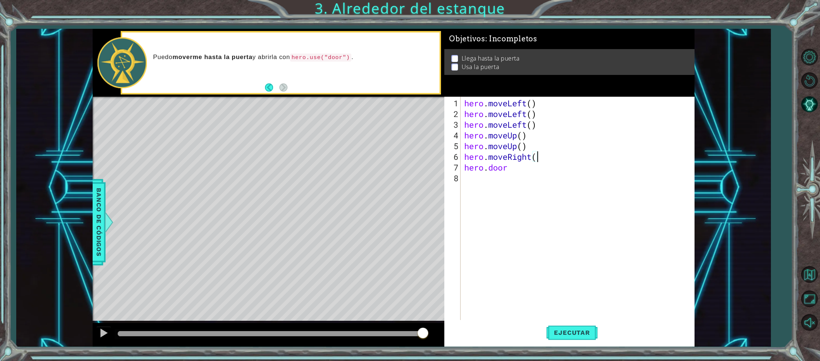
type textarea "hero.moveRigh"
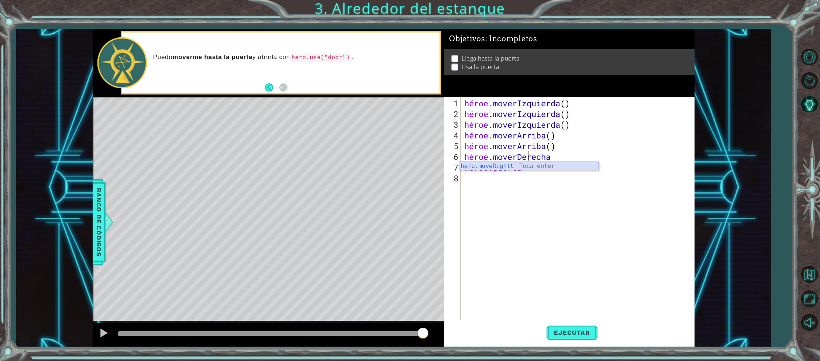
click at [504, 165] on div "hero.moveRight t Toca enter" at bounding box center [528, 175] width 139 height 27
type textarea "h"
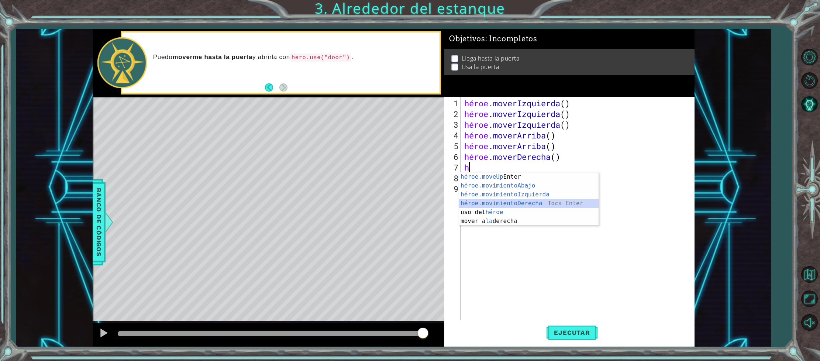
click at [504, 201] on div "héroe.moveUp Toca Enter héroe.movimientoAbajo ​ Toca Enter héroe.movimientoIzqu…" at bounding box center [528, 207] width 139 height 71
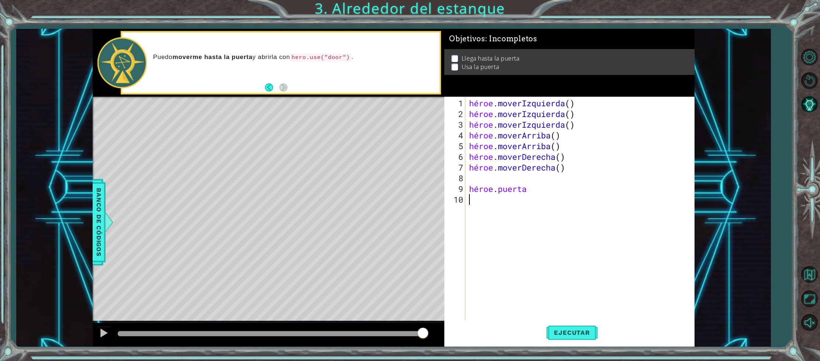
click at [507, 199] on div "héroe . moverIzquierda ( ) héroe . moverIzquierda ( ) héroe . moverIzquierda ( …" at bounding box center [582, 221] width 228 height 246
click at [576, 330] on font "Ejecutar" at bounding box center [572, 332] width 36 height 7
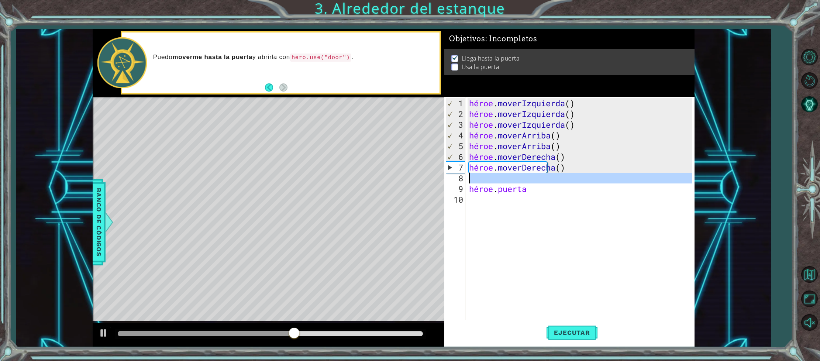
click at [464, 176] on div "8" at bounding box center [456, 178] width 20 height 11
type textarea "hero . door"
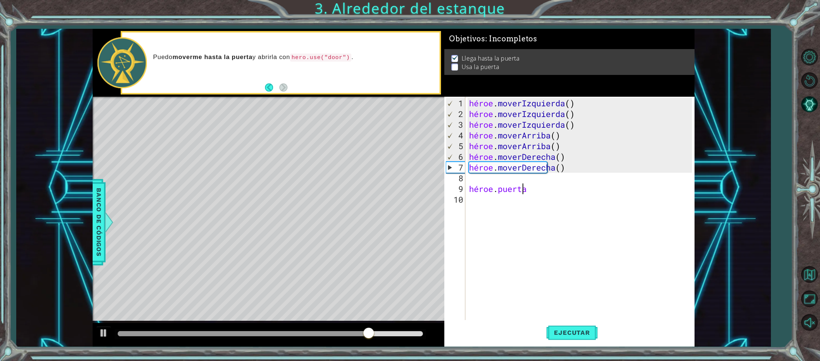
click at [540, 190] on div "héroe . moverIzquierda ( ) héroe . moverIzquierda ( ) héroe . moverIzquierda ( …" at bounding box center [582, 221] width 228 height 246
drag, startPoint x: 540, startPoint y: 190, endPoint x: 536, endPoint y: 188, distance: 4.6
click at [536, 188] on div "héroe . moverIzquierda ( ) héroe . moverIzquierda ( ) héroe . moverIzquierda ( …" at bounding box center [582, 221] width 228 height 246
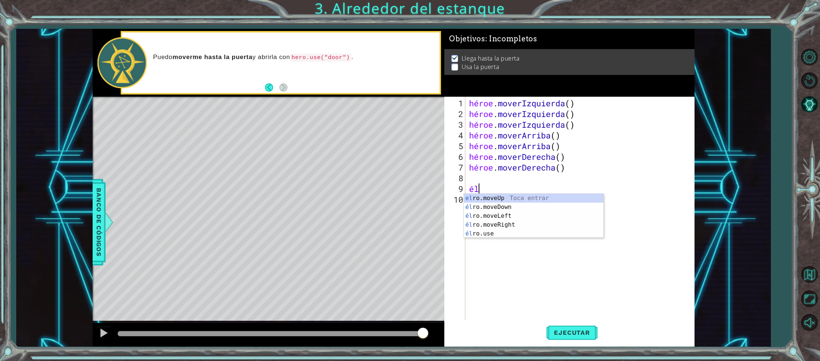
type textarea "h"
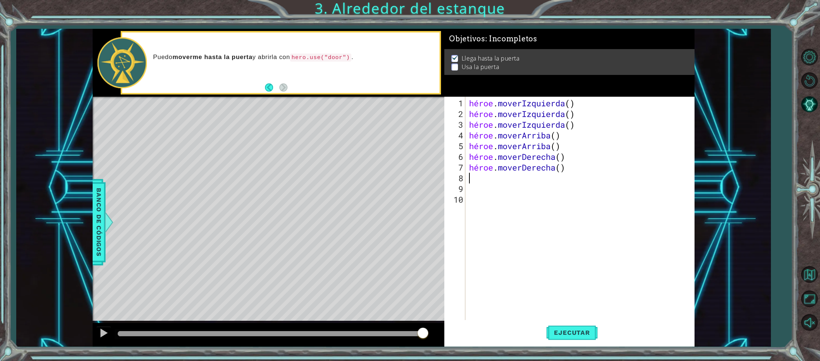
click at [468, 178] on div "héroe . moverIzquierda ( ) héroe . moverIzquierda ( ) héroe . moverIzquierda ( …" at bounding box center [582, 221] width 228 height 246
click at [98, 209] on font "Banco de códigos" at bounding box center [94, 222] width 7 height 68
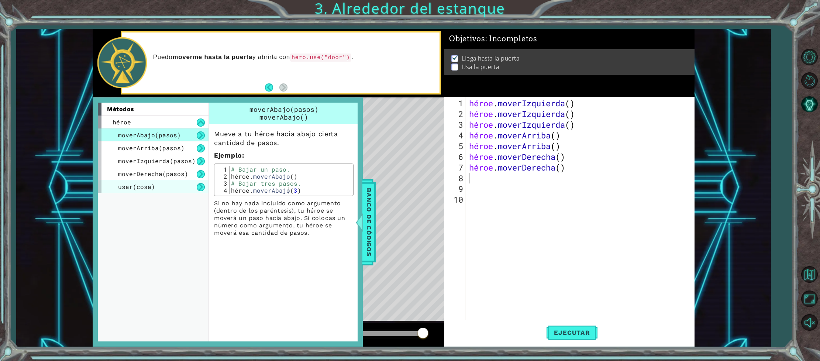
click at [156, 187] on div "usar(cosa)" at bounding box center [153, 186] width 111 height 13
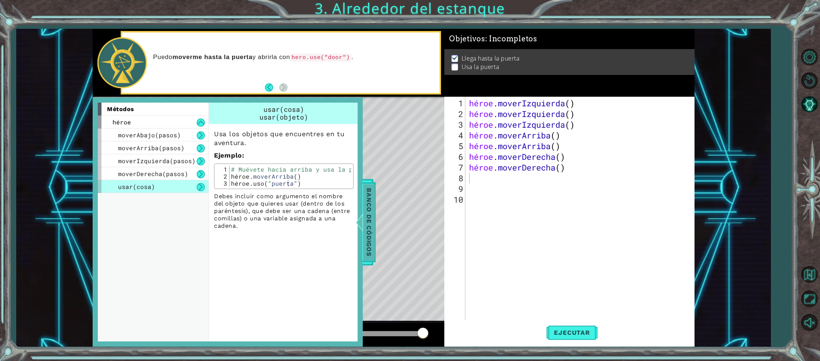
click at [368, 200] on font "Banco de códigos" at bounding box center [364, 222] width 7 height 68
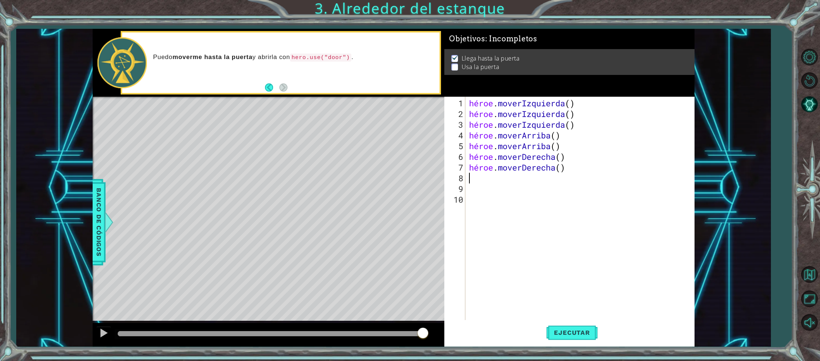
click at [469, 176] on div "héroe . moverIzquierda ( ) héroe . moverIzquierda ( ) héroe . moverIzquierda ( …" at bounding box center [582, 221] width 228 height 246
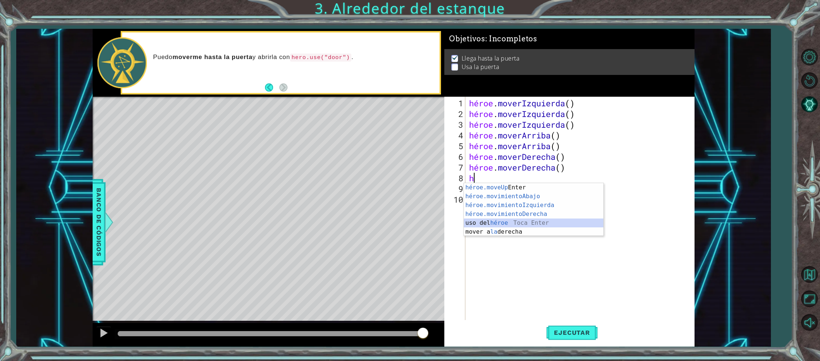
click at [497, 221] on div "héroe.moveUp Toca Enter héroe.movimientoAbajo ​ Toca Enter héroe.movimientoIzqu…" at bounding box center [533, 218] width 139 height 71
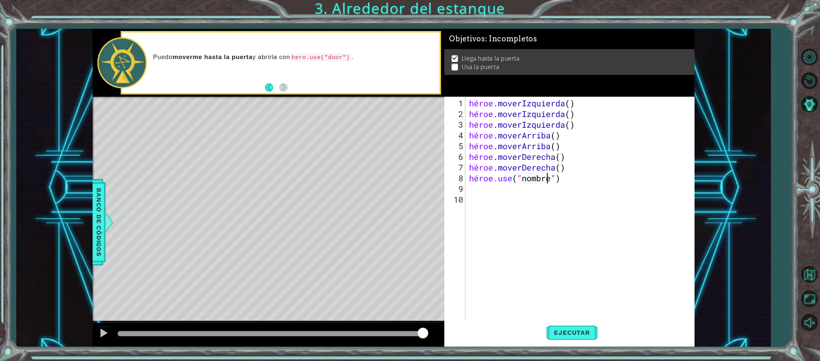
click at [569, 179] on div "héroe . moverIzquierda ( ) héroe . moverIzquierda ( ) héroe . moverIzquierda ( …" at bounding box center [582, 221] width 228 height 246
click at [567, 179] on div "héroe . moverIzquierda ( ) héroe . moverIzquierda ( ) héroe . moverIzquierda ( …" at bounding box center [582, 221] width 228 height 246
type textarea "hero.use("name""
click at [584, 179] on div "héroe . moverIzquierda ( ) héroe . moverIzquierda ( ) héroe . moverIzquierda ( …" at bounding box center [582, 221] width 228 height 246
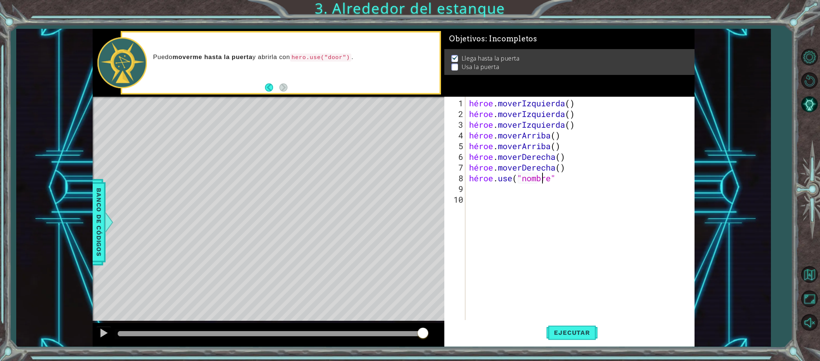
click at [568, 177] on div "héroe . moverIzquierda ( ) héroe . moverIzquierda ( ) héroe . moverIzquierda ( …" at bounding box center [582, 221] width 228 height 246
click at [571, 177] on div "héroe . moverIzquierda ( ) héroe . moverIzquierda ( ) héroe . moverIzquierda ( …" at bounding box center [582, 221] width 228 height 246
click at [570, 179] on div "héroe . moverIzquierda ( ) héroe . moverIzquierda ( ) héroe . moverIzquierda ( …" at bounding box center [579, 221] width 233 height 246
type textarea "hero.use("door")"
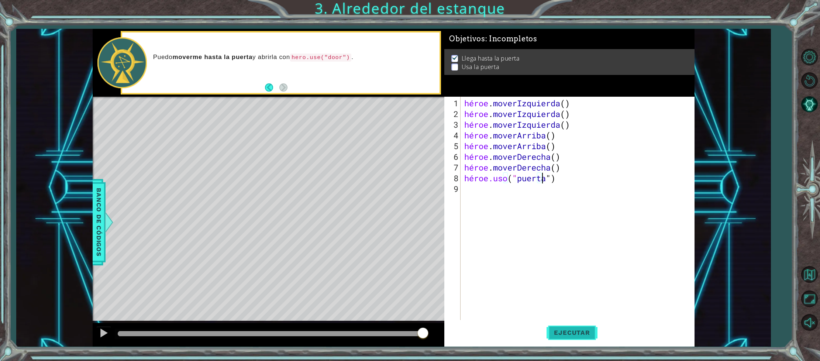
click at [576, 331] on font "Ejecutar" at bounding box center [572, 332] width 36 height 7
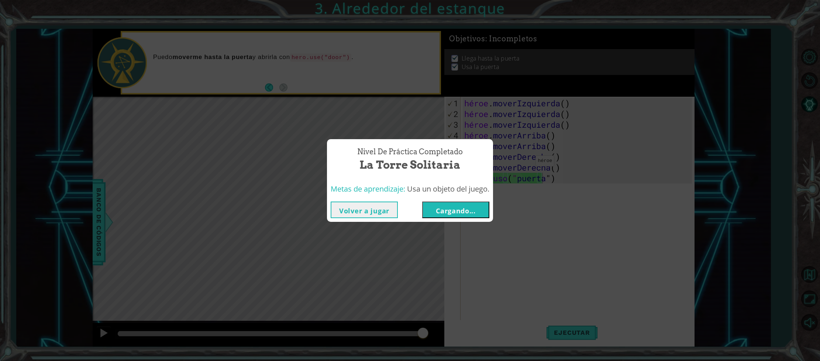
click at [479, 206] on button "Cargando..." at bounding box center [455, 209] width 67 height 17
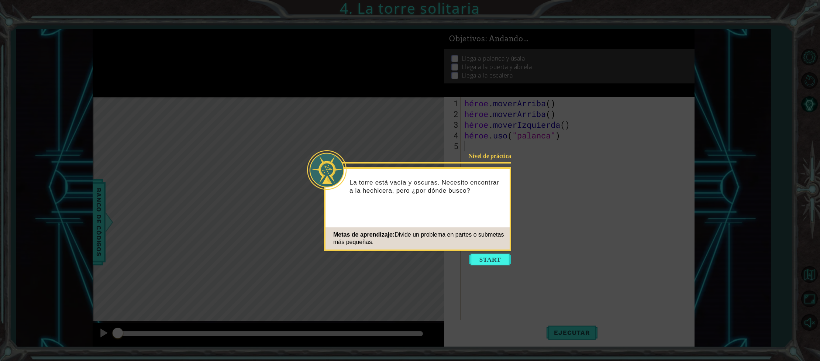
click at [487, 252] on icon at bounding box center [410, 180] width 820 height 361
click at [487, 256] on button "Comenzar" at bounding box center [490, 259] width 42 height 12
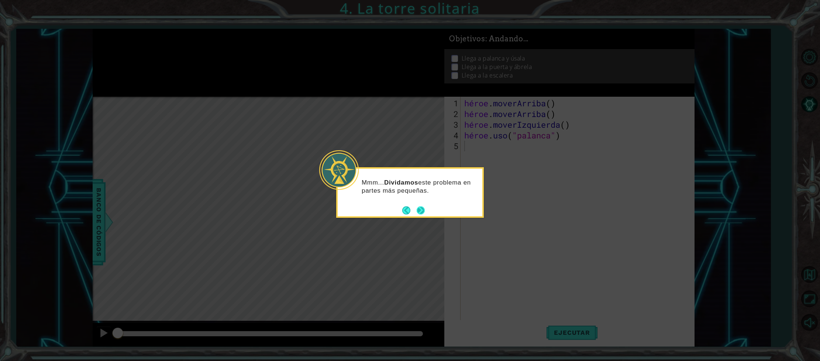
click at [417, 206] on button "Próximo" at bounding box center [421, 210] width 8 height 8
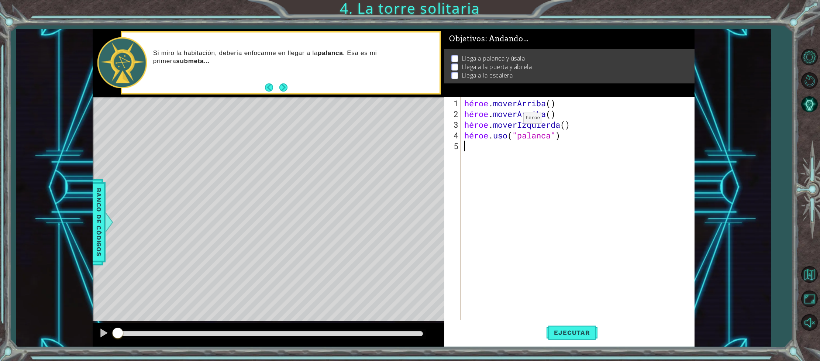
type textarea "h"
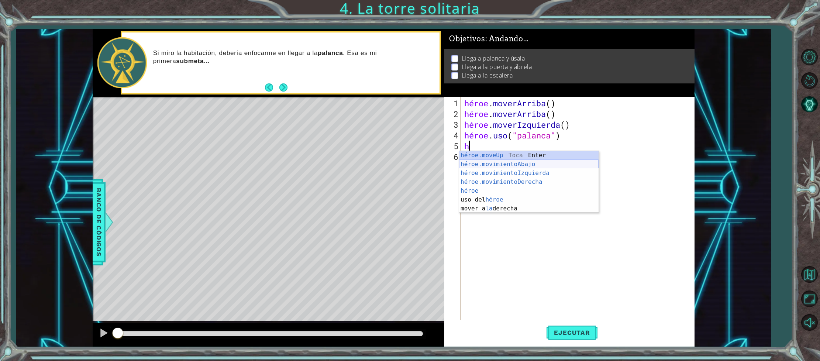
click at [514, 165] on div "héroe.moveUp Toca Enter héroe.movimientoAbajo ​ Toca Enter héroe.movimientoIzqu…" at bounding box center [528, 191] width 139 height 80
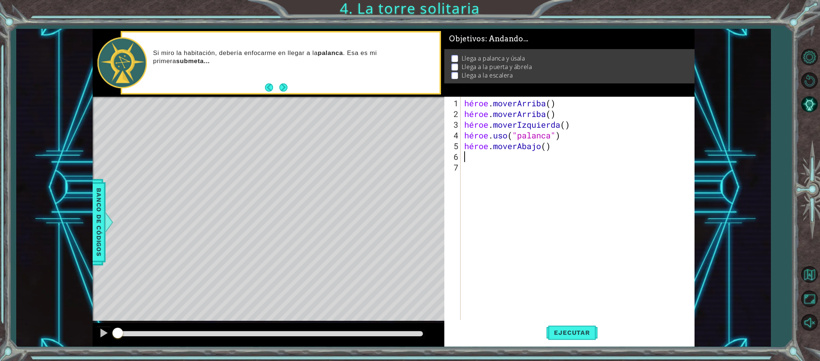
type textarea "j"
type textarea "h"
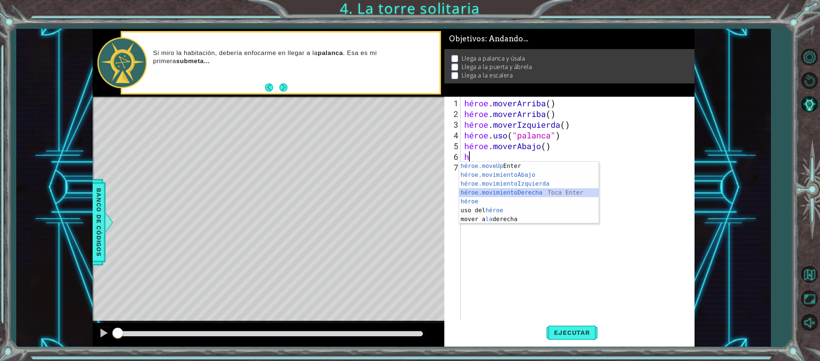
click at [518, 191] on div "héroe.moveUp Toca Enter héroe.movimientoAbajo ​ Toca Enter héroe.movimientoIzqu…" at bounding box center [528, 202] width 139 height 80
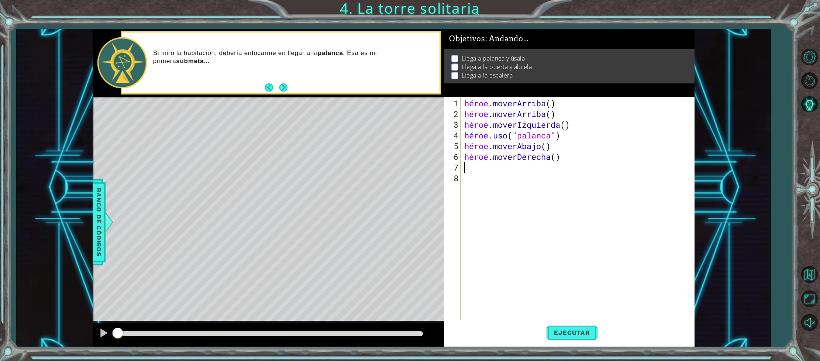
type textarea "j"
type textarea "h"
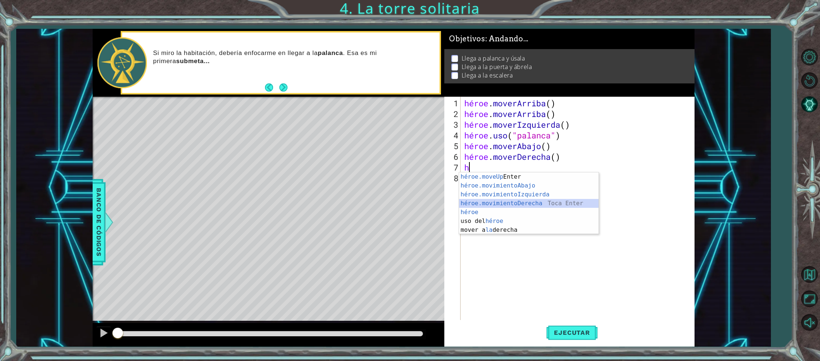
click at [515, 202] on div "héroe.moveUp Toca Enter héroe.movimientoAbajo ​ Toca Enter héroe.movimientoIzqu…" at bounding box center [528, 212] width 139 height 80
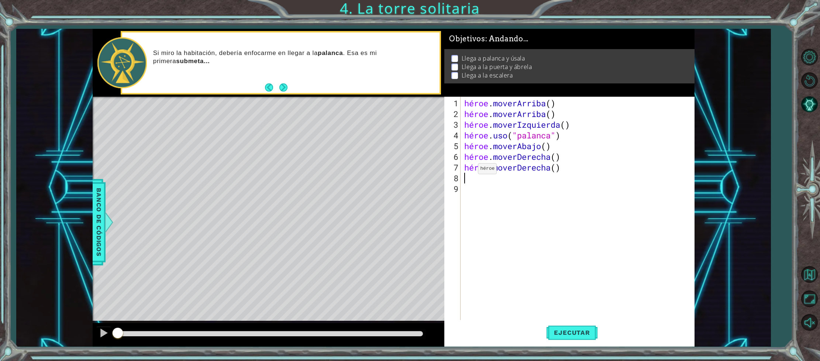
type textarea "h"
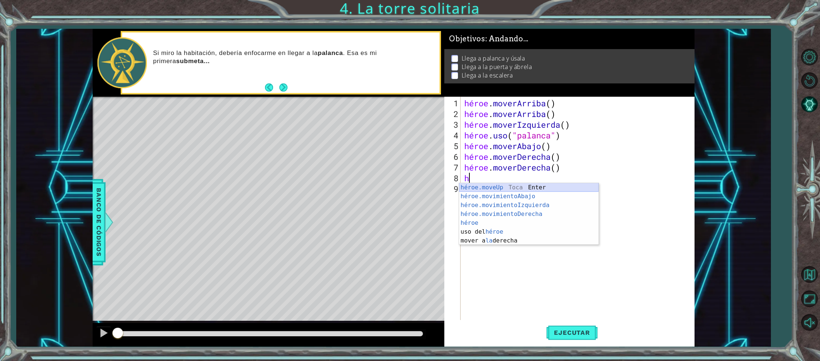
click at [495, 189] on div "héroe.moveUp Toca Enter héroe.movimientoAbajo ​ Toca Enter héroe.movimientoIzqu…" at bounding box center [528, 223] width 139 height 80
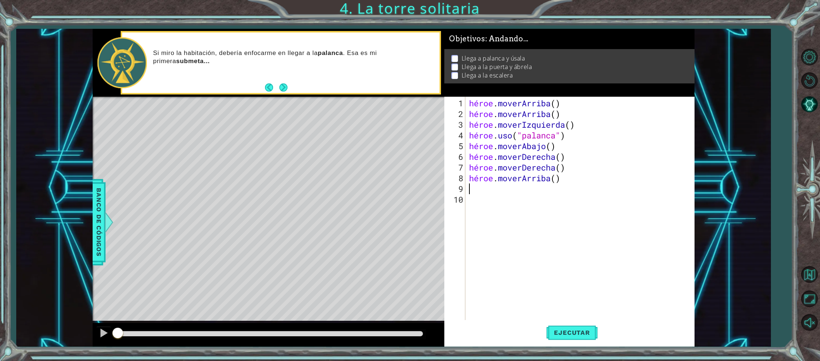
type textarea "h"
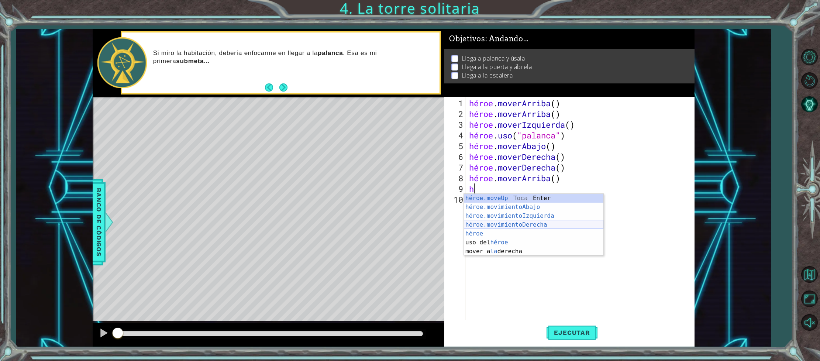
click at [556, 221] on div "héroe.moveUp Toca Enter héroe.movimientoAbajo ​ Toca Enter héroe.movimientoIzqu…" at bounding box center [533, 234] width 139 height 80
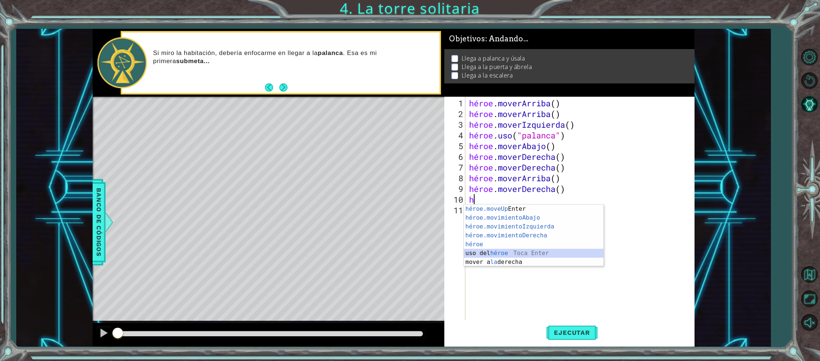
click at [495, 253] on div "héroe.moveUp Toca Enter héroe.movimientoAbajo ​ Toca Enter héroe.movimientoIzqu…" at bounding box center [533, 244] width 139 height 80
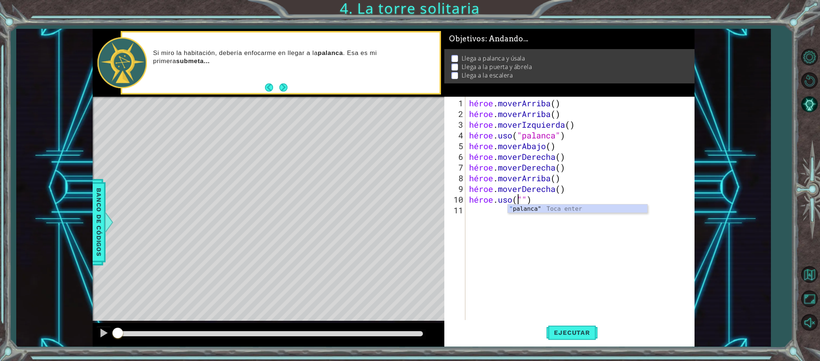
click at [537, 198] on div "héroe . moverArriba ( ) héroe . moverArriba ( ) héroe . moverIzquierda ( ) héro…" at bounding box center [582, 221] width 228 height 246
click at [547, 200] on div "héroe . moverArriba ( ) héroe . moverArriba ( ) héroe . moverIzquierda ( ) héro…" at bounding box center [582, 221] width 228 height 246
click at [550, 200] on div "héroe . moverArriba ( ) héroe . moverArriba ( ) héroe . moverIzquierda ( ) héro…" at bounding box center [582, 221] width 228 height 246
click at [542, 199] on div "héroe . moverArriba ( ) héroe . moverArriba ( ) héroe . moverIzquierda ( ) héro…" at bounding box center [582, 221] width 228 height 246
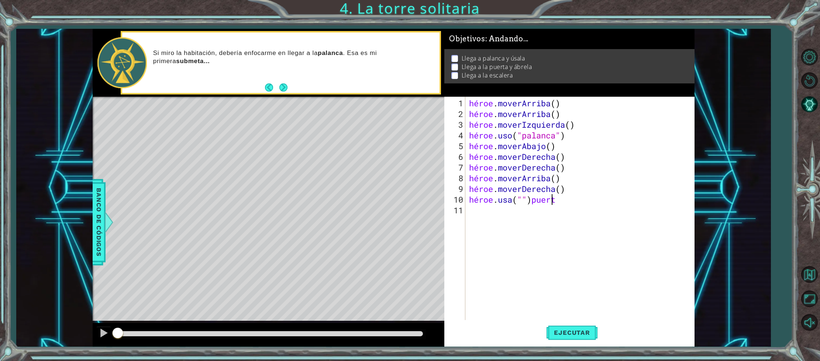
click at [555, 200] on div "héroe . moverArriba ( ) héroe . moverArriba ( ) héroe . moverIzquierda ( ) héro…" at bounding box center [582, 221] width 228 height 246
click at [557, 200] on div "héroe . moverArriba ( ) héroe . moverArriba ( ) héroe . moverIzquierda ( ) héro…" at bounding box center [582, 221] width 228 height 246
click at [568, 203] on div "héroe . moverArriba ( ) héroe . moverArriba ( ) héroe . moverIzquierda ( ) héro…" at bounding box center [582, 221] width 228 height 246
click at [576, 203] on div "héroe . moverArriba ( ) héroe . moverArriba ( ) héroe . moverIzquierda ( ) héro…" at bounding box center [582, 221] width 228 height 246
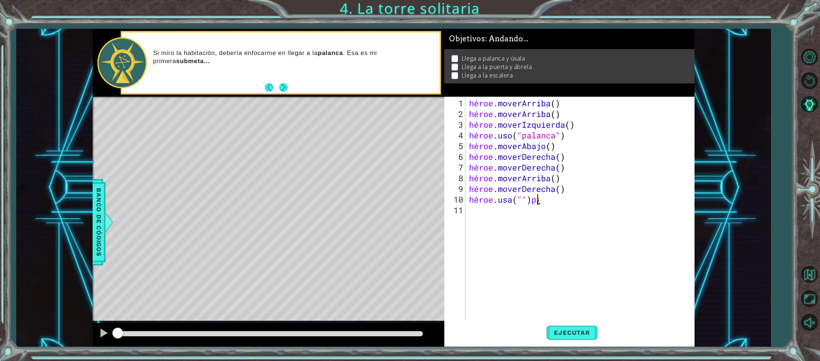
click at [578, 201] on div "héroe . moverArriba ( ) héroe . moverArriba ( ) héroe . moverIzquierda ( ) héro…" at bounding box center [582, 221] width 228 height 246
type textarea "hero.use("puerta“"
drag, startPoint x: 464, startPoint y: 213, endPoint x: 477, endPoint y: 208, distance: 14.0
click at [478, 208] on div "hero.use("puerta“ 1 2 3 4 5 6 7 8 9 10 11 héroe . moverArriba ( ) héroe . mover…" at bounding box center [568, 209] width 248 height 225
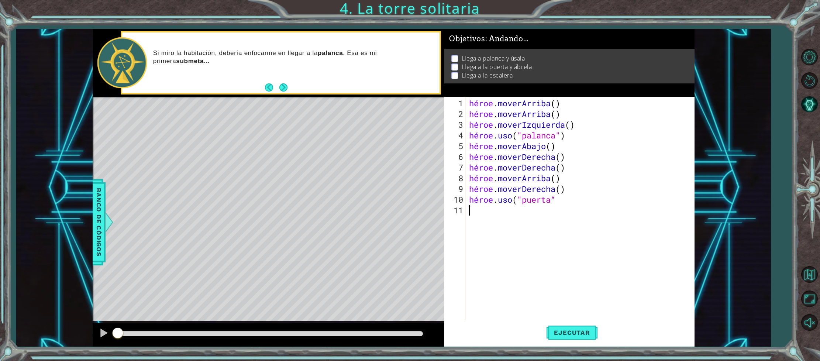
scroll to position [0, 0]
type textarea "h"
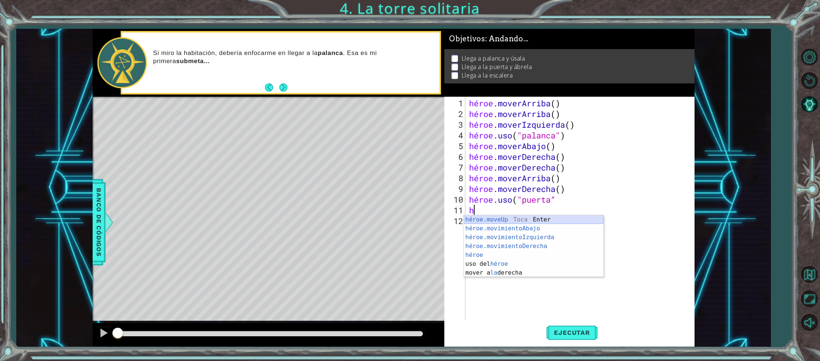
click at [527, 216] on div "héroe.moveUp Toca Enter héroe.movimientoAbajo ​ Toca Enter héroe.movimientoIzqu…" at bounding box center [533, 255] width 139 height 80
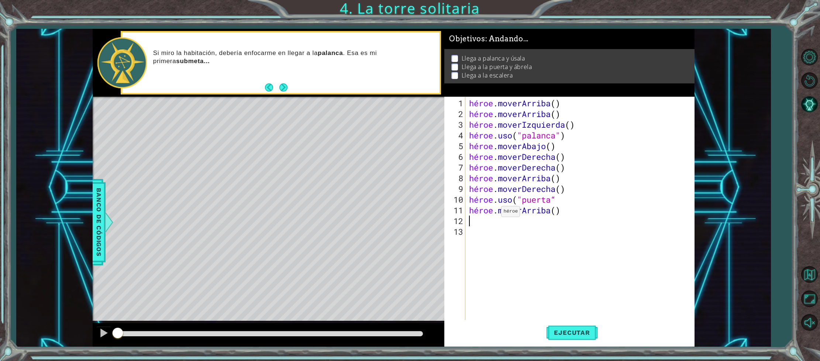
type textarea "h"
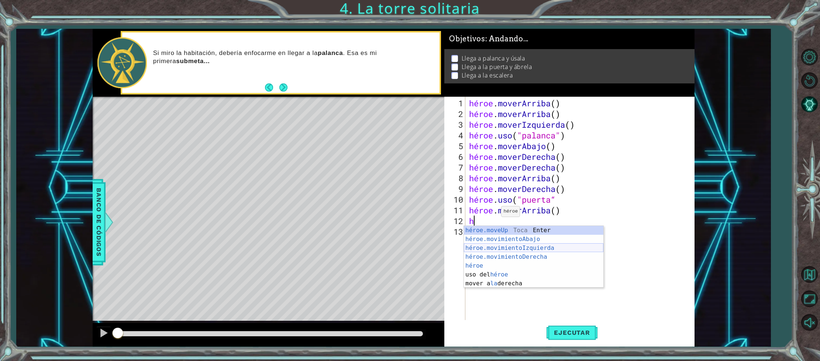
click at [524, 247] on div "héroe.moveUp Toca Enter héroe.movimientoAbajo ​ Toca Enter héroe.movimientoIzqu…" at bounding box center [533, 266] width 139 height 80
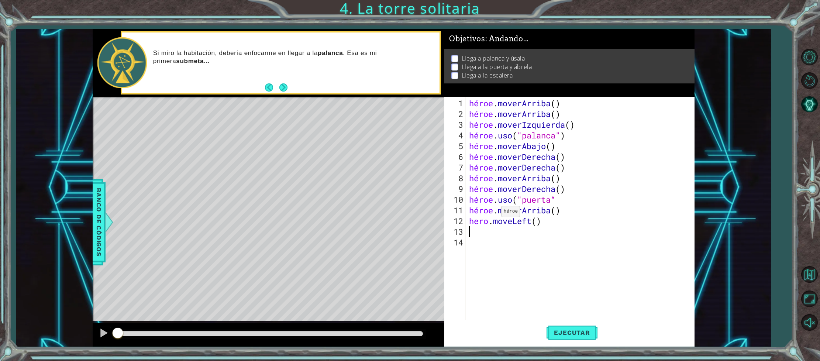
type textarea "h"
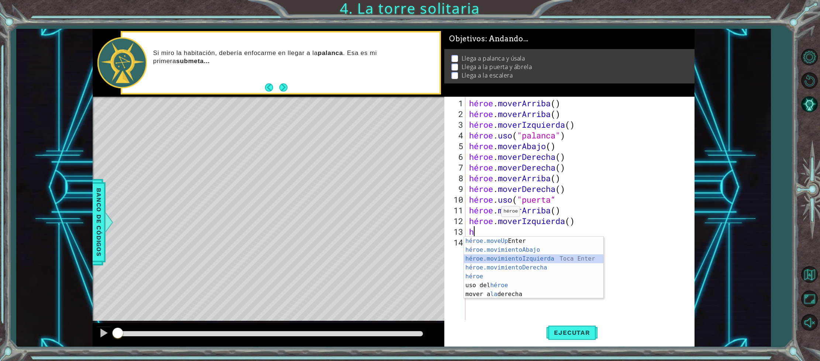
click at [532, 256] on div "héroe.moveUp Toca Enter héroe.movimientoAbajo ​ Toca Enter héroe.movimientoIzqu…" at bounding box center [533, 277] width 139 height 80
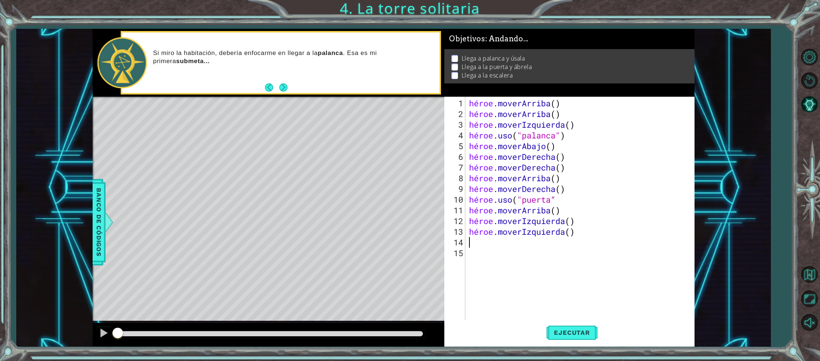
type textarea "h"
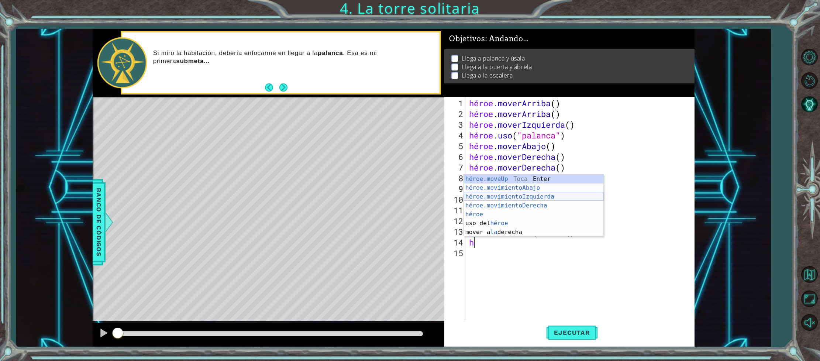
click at [504, 193] on div "héroe.moveUp Toca Enter héroe.movimientoAbajo ​ Toca Enter héroe.movimientoIzqu…" at bounding box center [533, 215] width 139 height 80
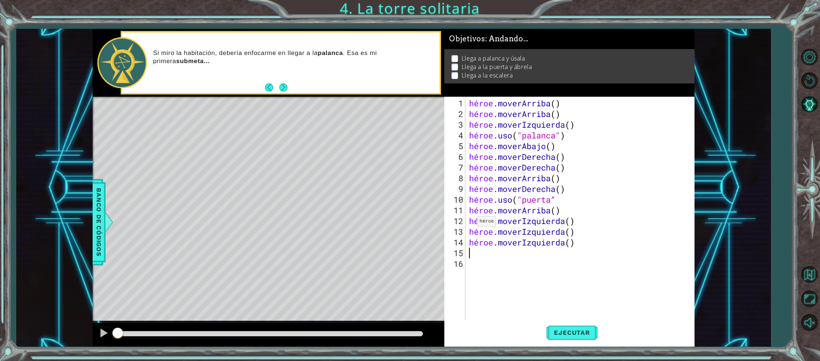
type textarea "h"
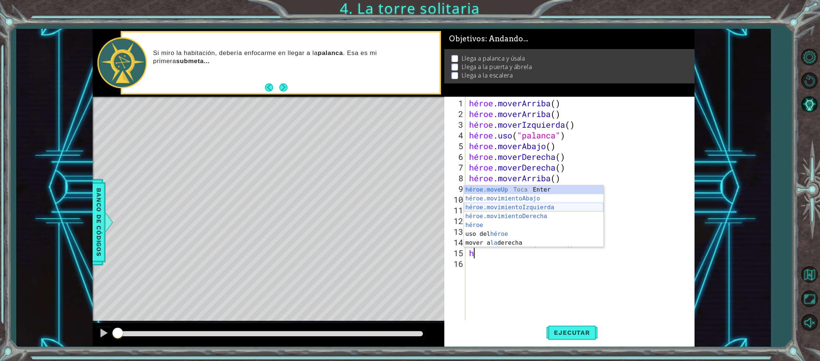
click at [524, 209] on div "héroe.moveUp Toca Enter héroe.movimientoAbajo ​ Toca Enter héroe.movimientoIzqu…" at bounding box center [533, 225] width 139 height 80
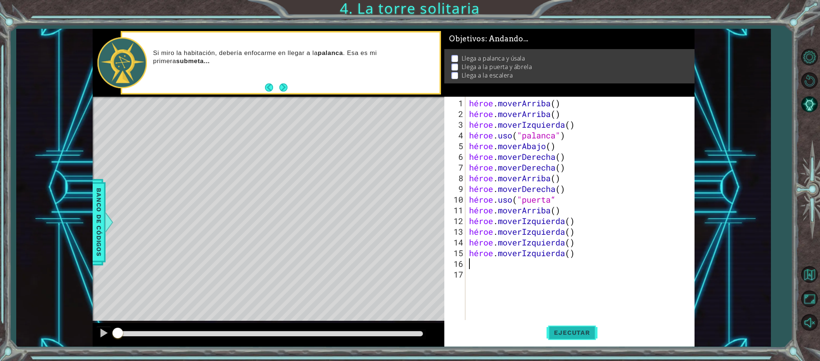
click at [563, 331] on font "Ejecutar" at bounding box center [572, 332] width 36 height 7
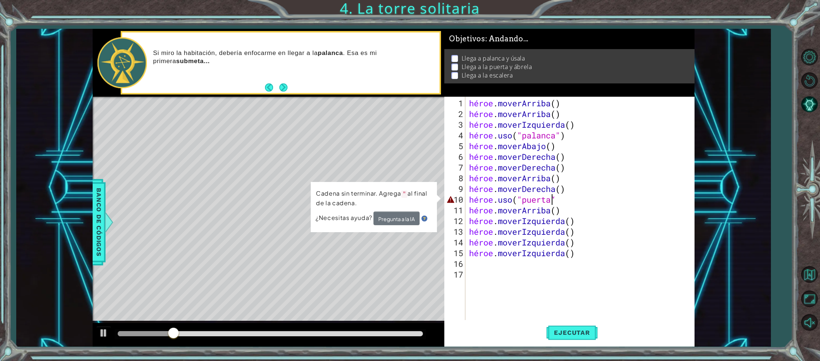
click at [579, 200] on div "héroe . moverArriba ( ) héroe . moverArriba ( ) héroe . moverIzquierda ( ) héro…" at bounding box center [582, 221] width 228 height 246
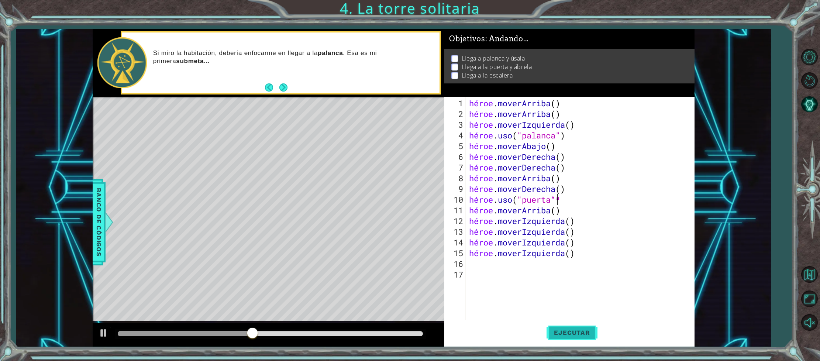
type textarea "hero.use("puerta“ª"
click at [578, 334] on font "Ejecutar" at bounding box center [572, 332] width 36 height 7
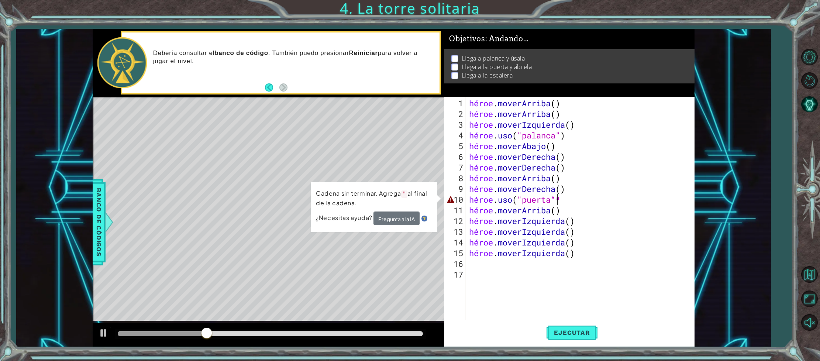
click at [584, 199] on div "héroe . moverArriba ( ) héroe . moverArriba ( ) héroe . moverIzquierda ( ) héro…" at bounding box center [582, 221] width 228 height 246
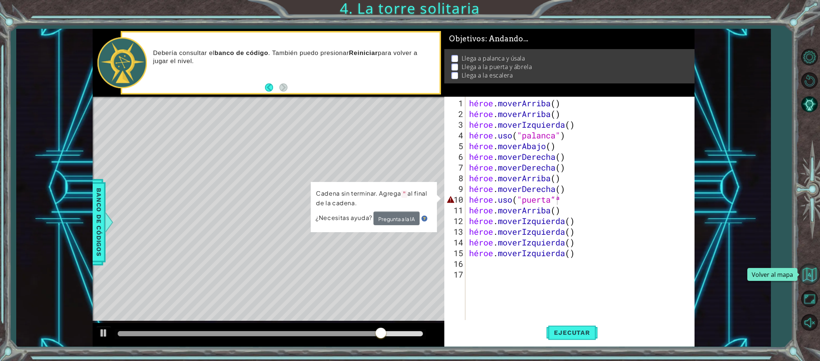
click at [810, 275] on button "Volver al mapa" at bounding box center [808, 273] width 21 height 21
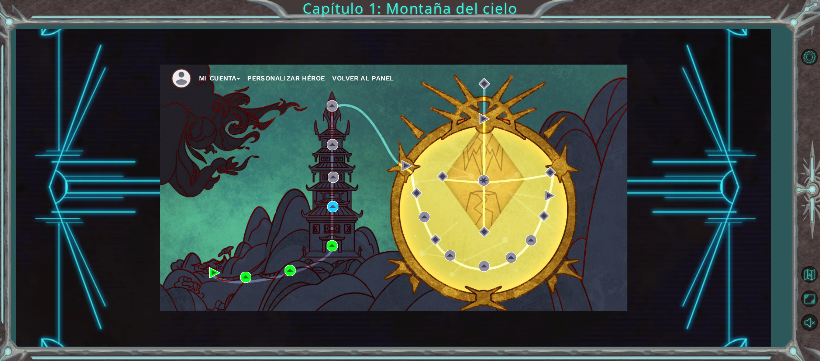
click at [220, 77] on font "Mi Cuenta" at bounding box center [218, 78] width 38 height 8
click at [218, 104] on font "Sesión cerrada" at bounding box center [228, 104] width 44 height 7
